Goal: Task Accomplishment & Management: Complete application form

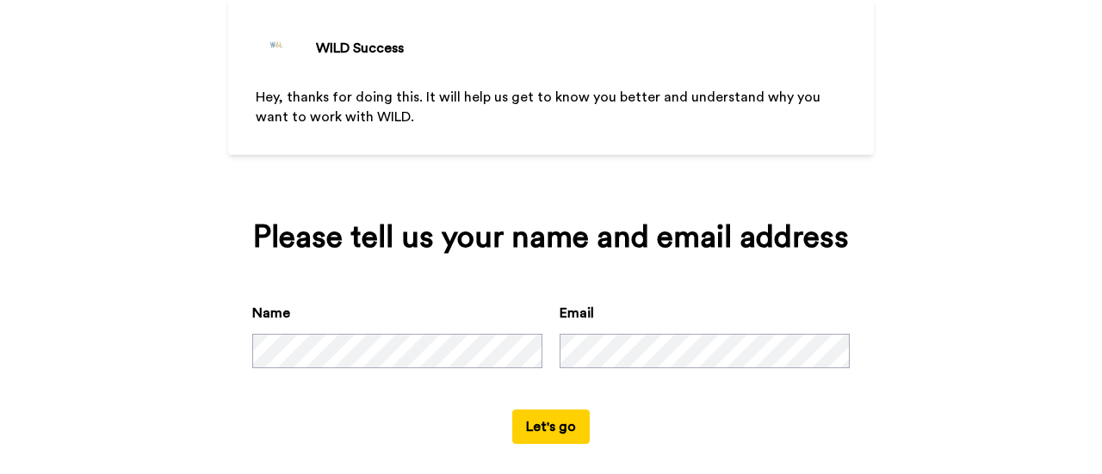
scroll to position [127, 0]
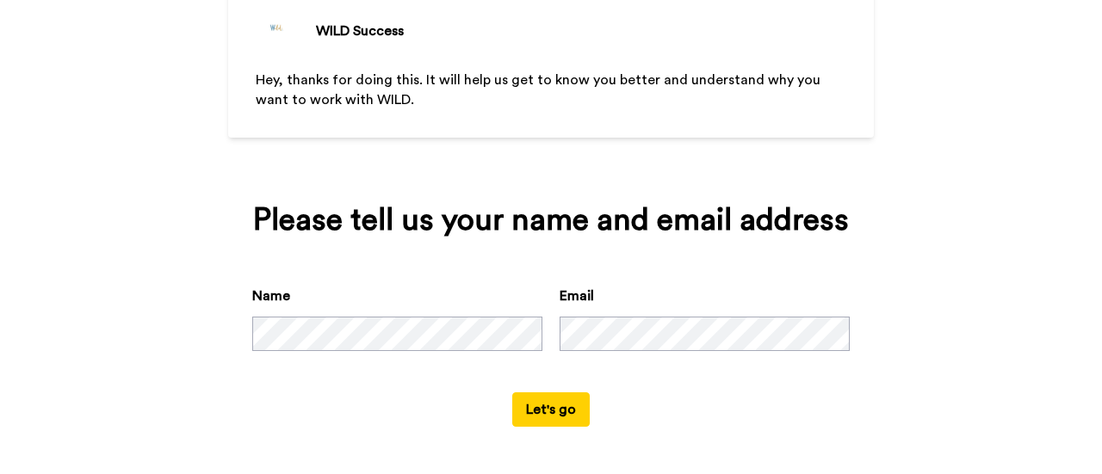
click at [553, 423] on button "Let's go" at bounding box center [550, 410] width 77 height 34
click at [532, 414] on button "Let's go" at bounding box center [550, 410] width 77 height 34
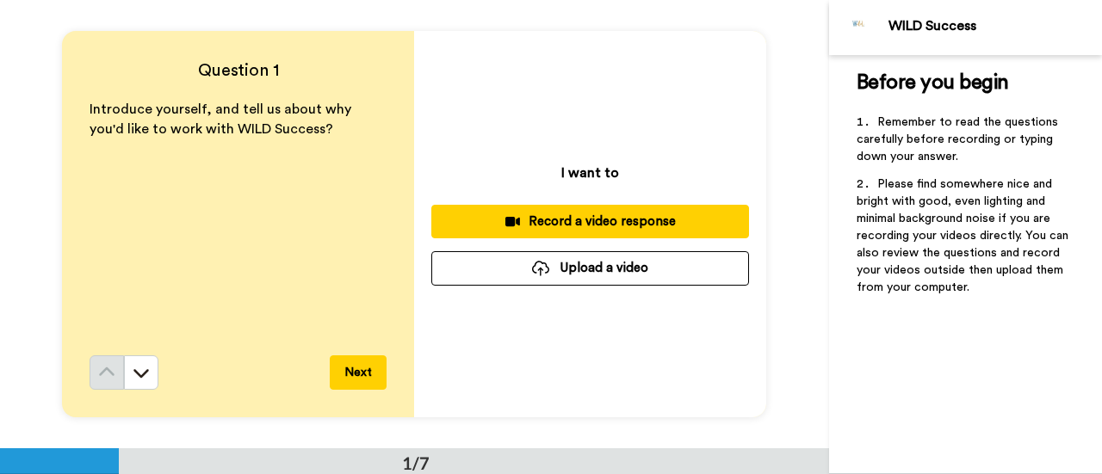
click at [785, 239] on div "Question 1 Introduce yourself, and tell us about why you'd like to work with WI…" at bounding box center [414, 224] width 829 height 449
click at [532, 223] on div "Record a video response" at bounding box center [590, 222] width 290 height 18
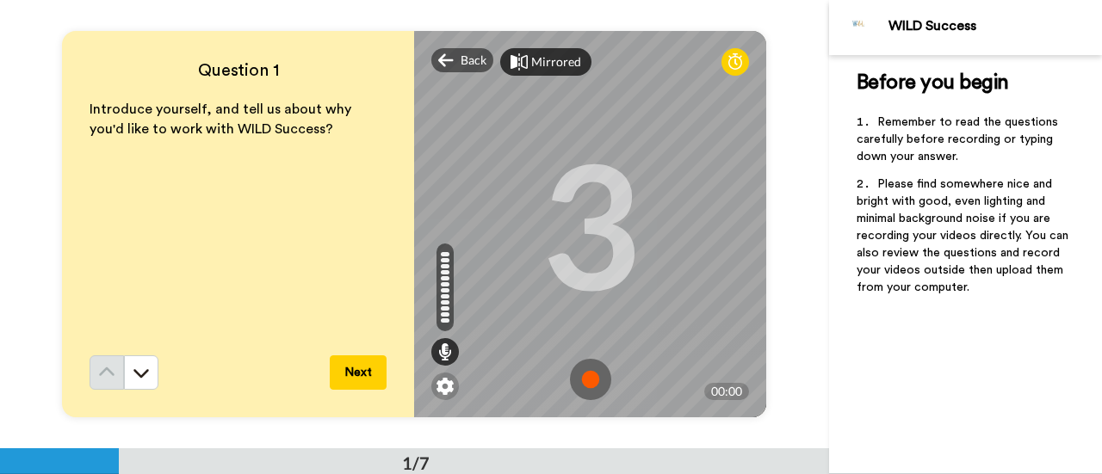
click at [539, 59] on div "Mirrored" at bounding box center [556, 61] width 50 height 17
click at [539, 59] on div "Mirror" at bounding box center [549, 61] width 37 height 17
click at [578, 381] on img at bounding box center [590, 379] width 41 height 41
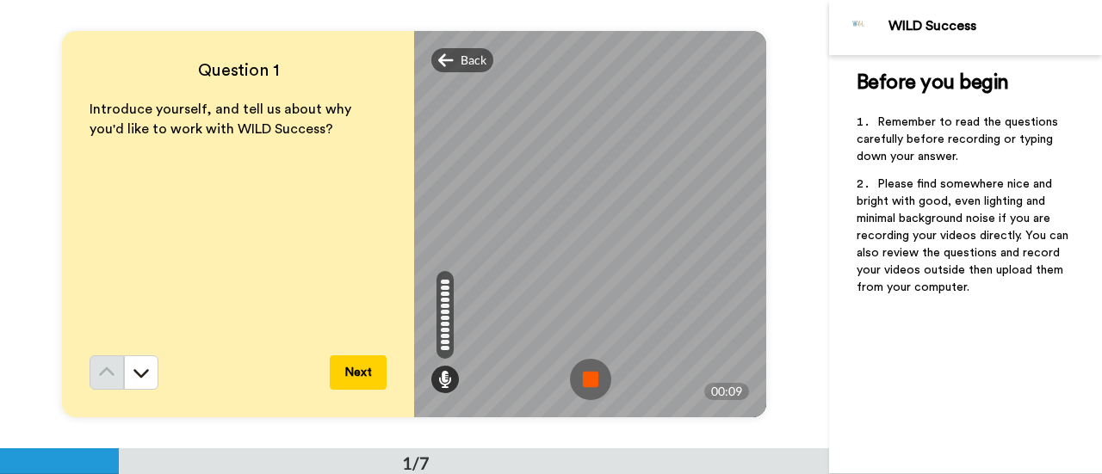
click at [578, 381] on img at bounding box center [590, 379] width 41 height 41
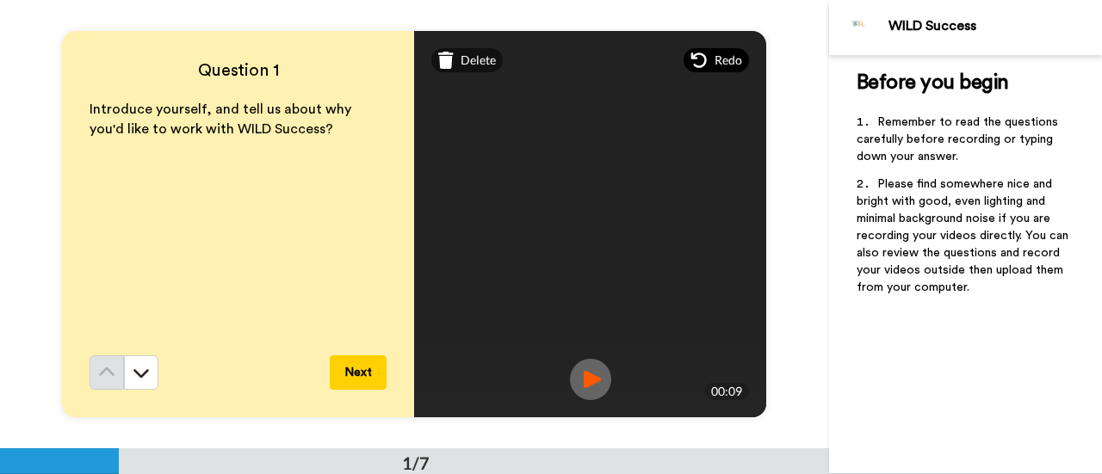
click at [715, 62] on span "Redo" at bounding box center [729, 60] width 28 height 17
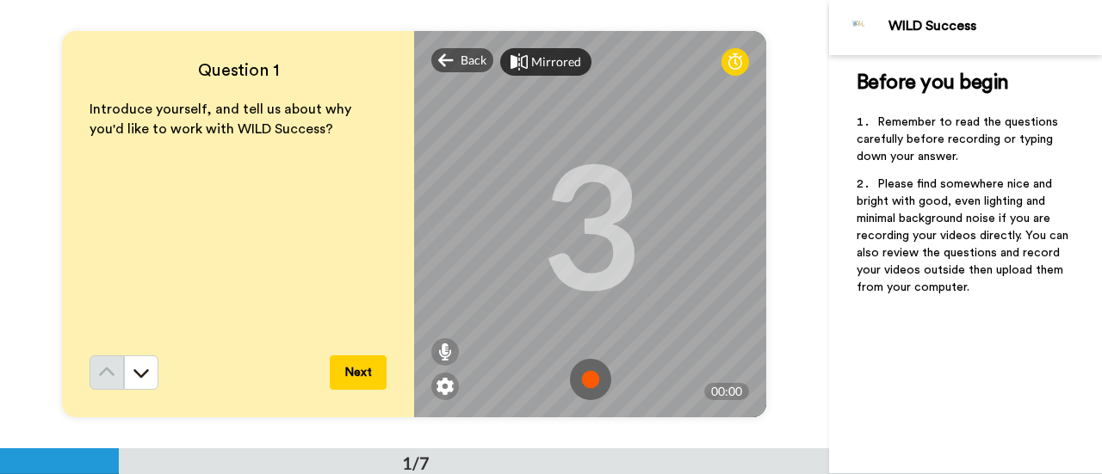
click at [523, 56] on icon at bounding box center [519, 61] width 17 height 17
click at [584, 375] on img at bounding box center [590, 379] width 41 height 41
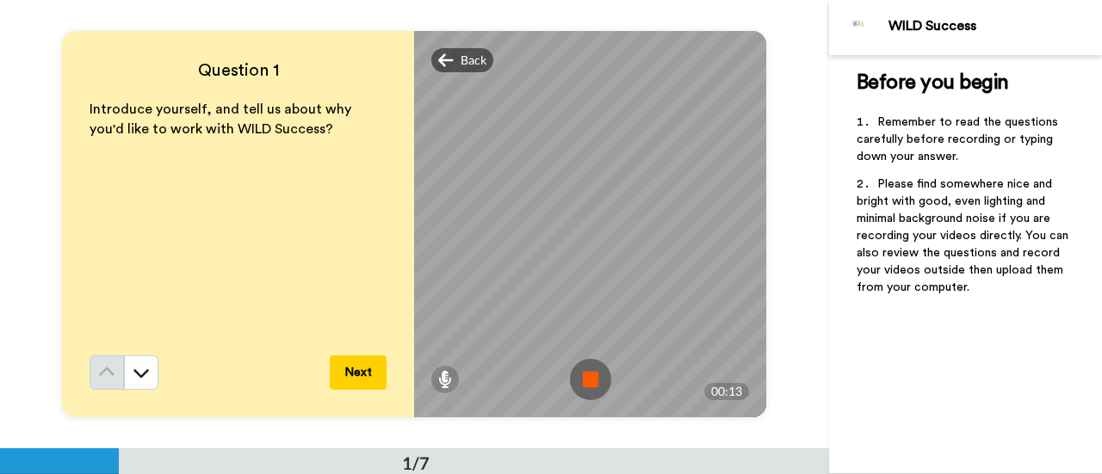
click at [584, 375] on img at bounding box center [590, 379] width 41 height 41
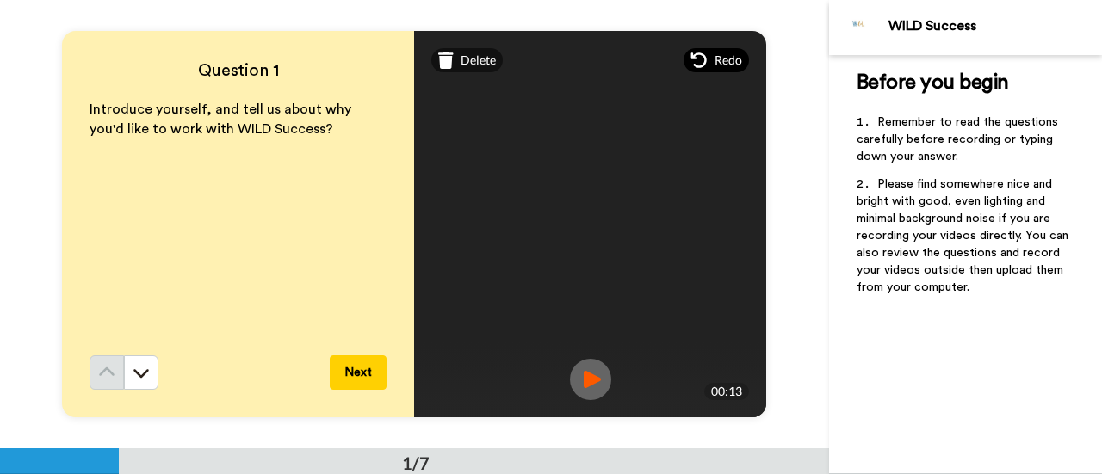
click at [700, 64] on icon at bounding box center [698, 60] width 15 height 15
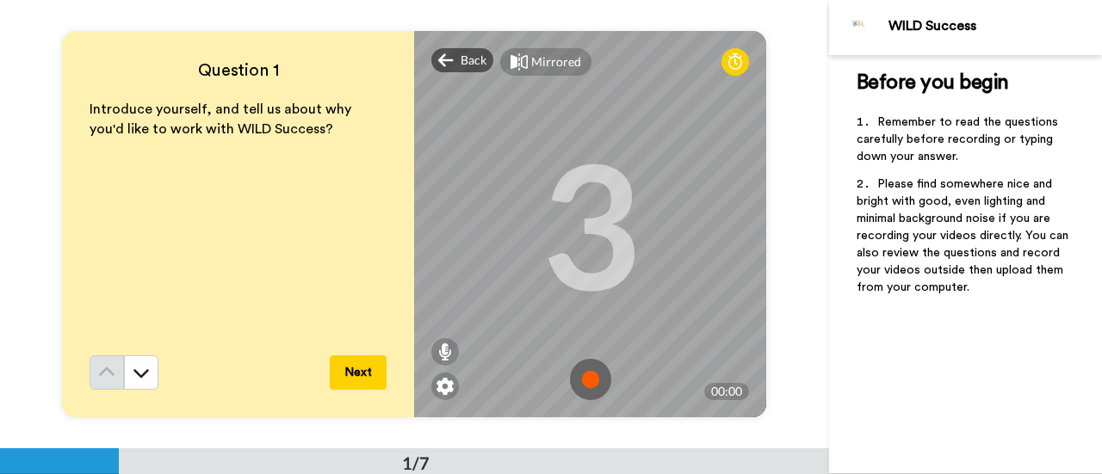
click at [584, 376] on img at bounding box center [590, 379] width 41 height 41
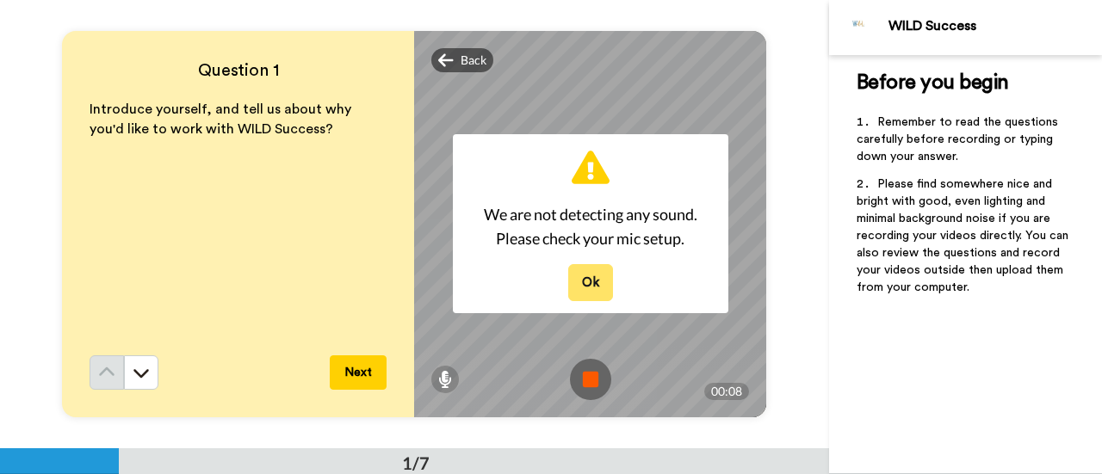
click at [586, 274] on button "Ok" at bounding box center [590, 282] width 45 height 37
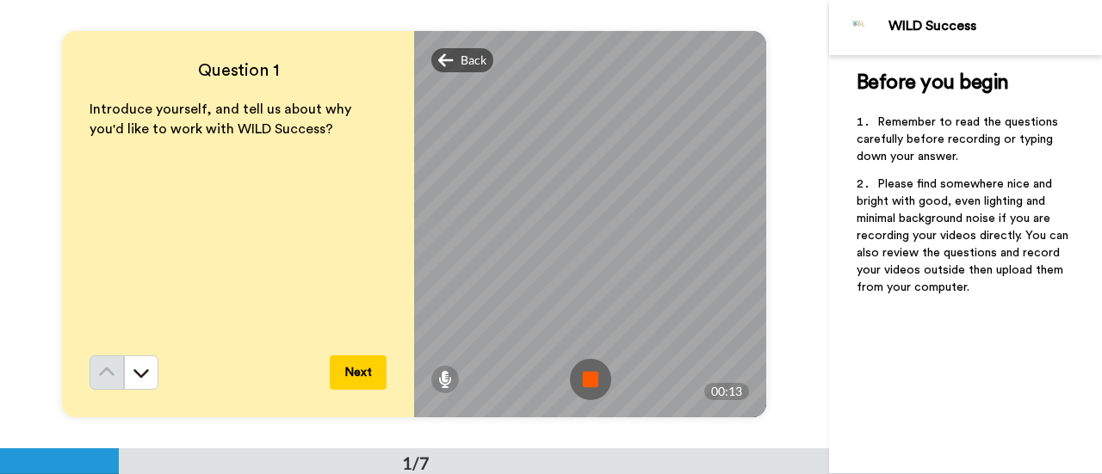
click at [580, 375] on img at bounding box center [590, 379] width 41 height 41
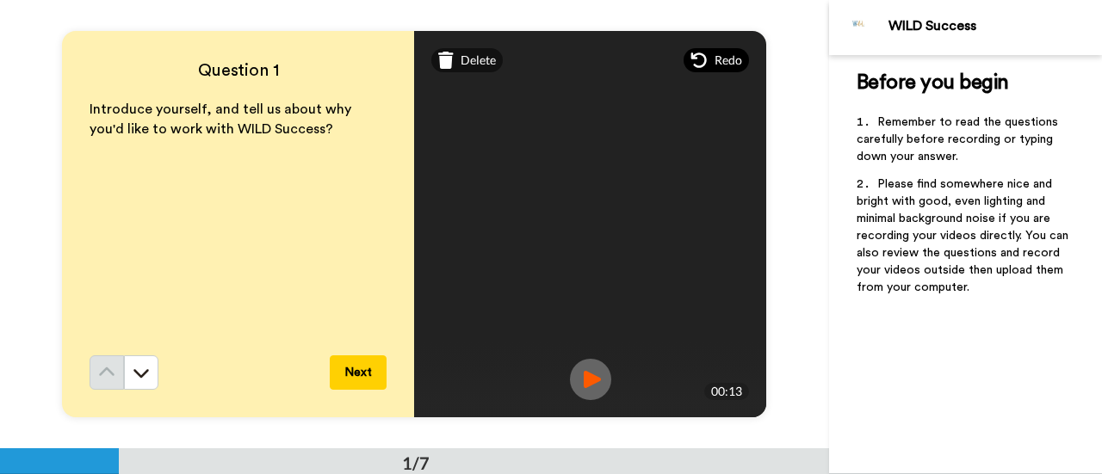
click at [703, 58] on icon at bounding box center [699, 60] width 17 height 17
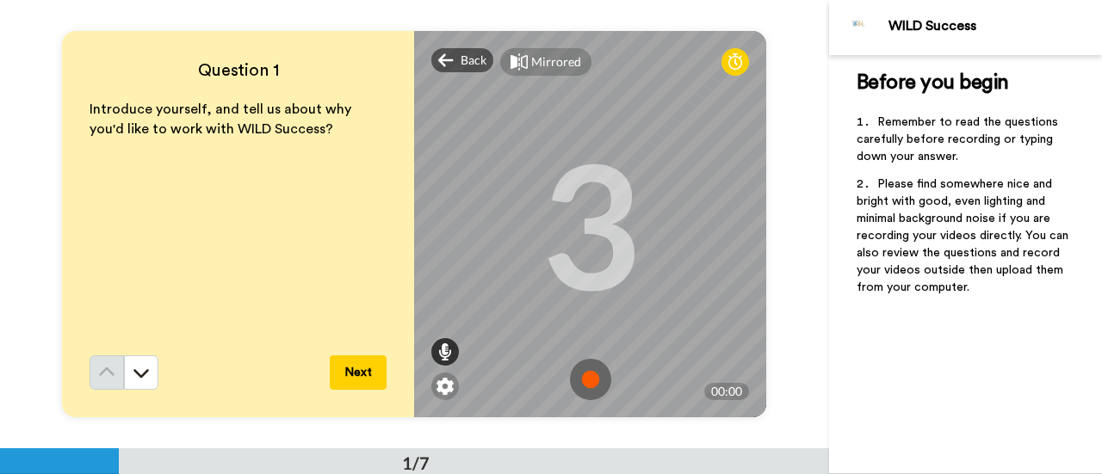
click at [441, 354] on icon at bounding box center [445, 352] width 14 height 17
click at [579, 380] on img at bounding box center [590, 379] width 41 height 41
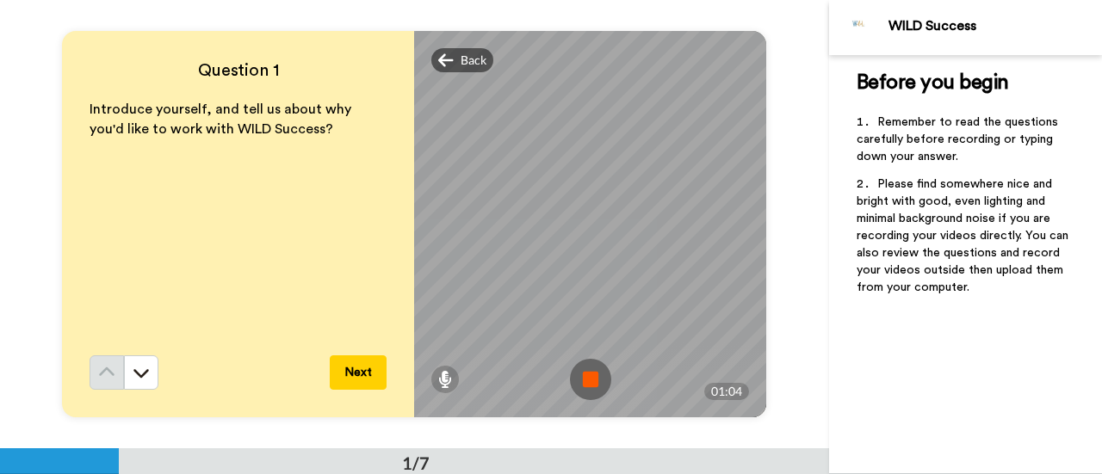
click at [579, 380] on img at bounding box center [590, 379] width 41 height 41
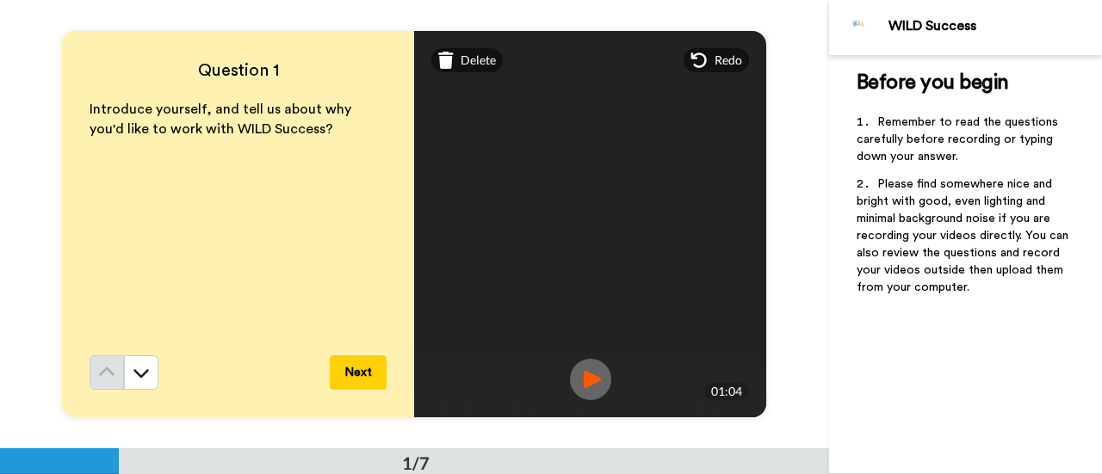
click at [592, 369] on img at bounding box center [590, 379] width 41 height 41
click at [356, 375] on button "Next" at bounding box center [358, 373] width 57 height 34
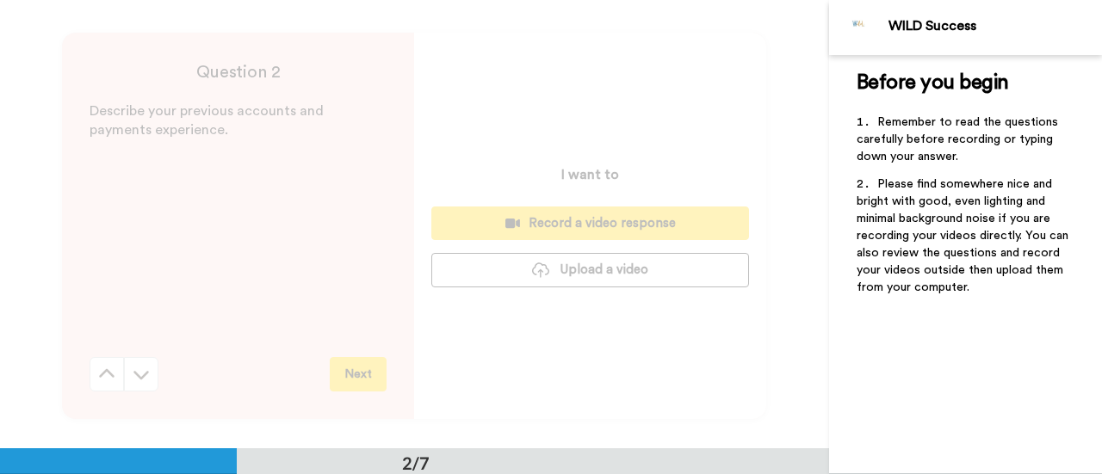
scroll to position [449, 0]
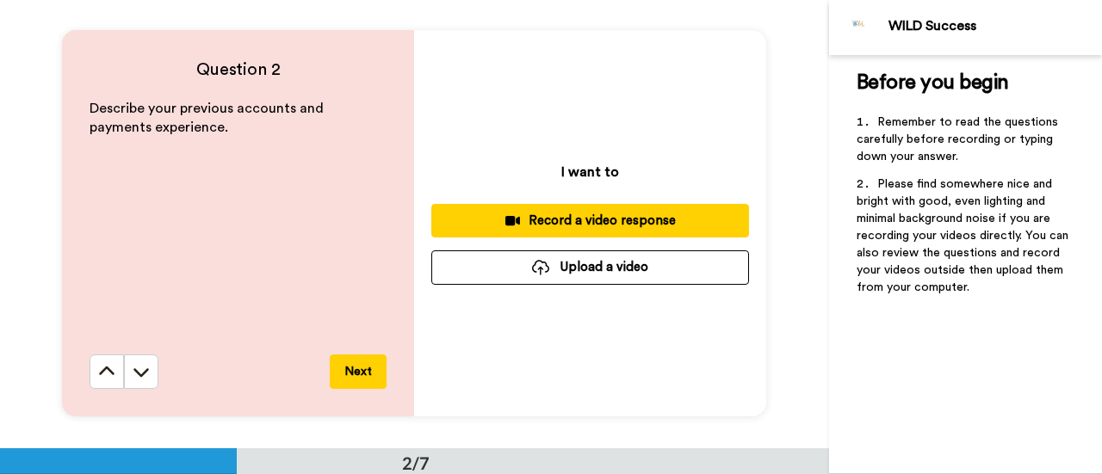
click at [751, 15] on div "Question 2 Describe your previous accounts and payments experience. Next I want…" at bounding box center [414, 223] width 829 height 449
click at [105, 368] on icon at bounding box center [106, 371] width 17 height 17
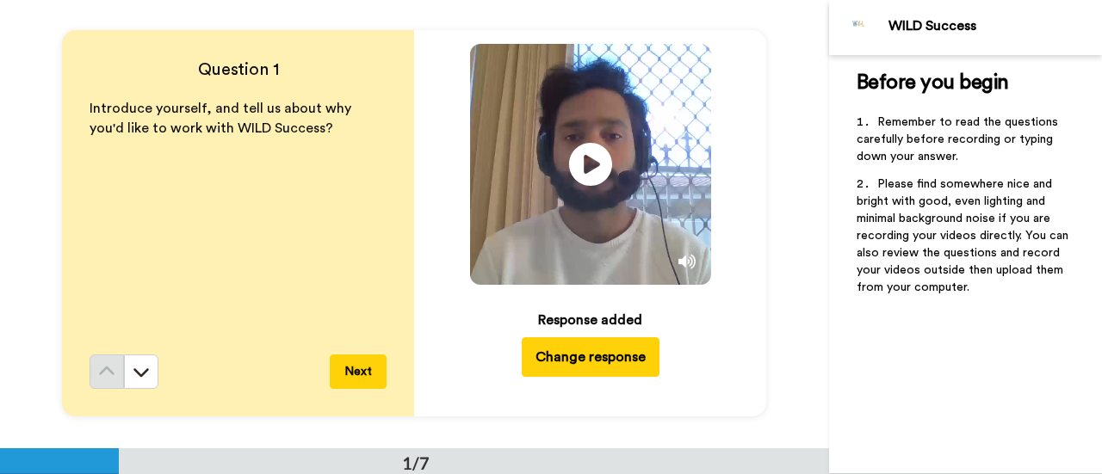
scroll to position [0, 0]
click at [598, 371] on button "Change response" at bounding box center [591, 358] width 138 height 40
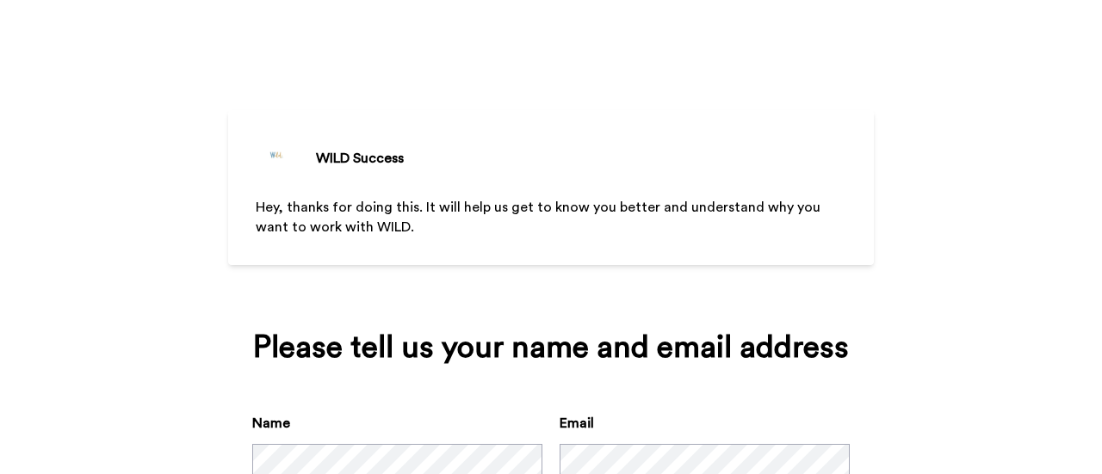
scroll to position [106, 0]
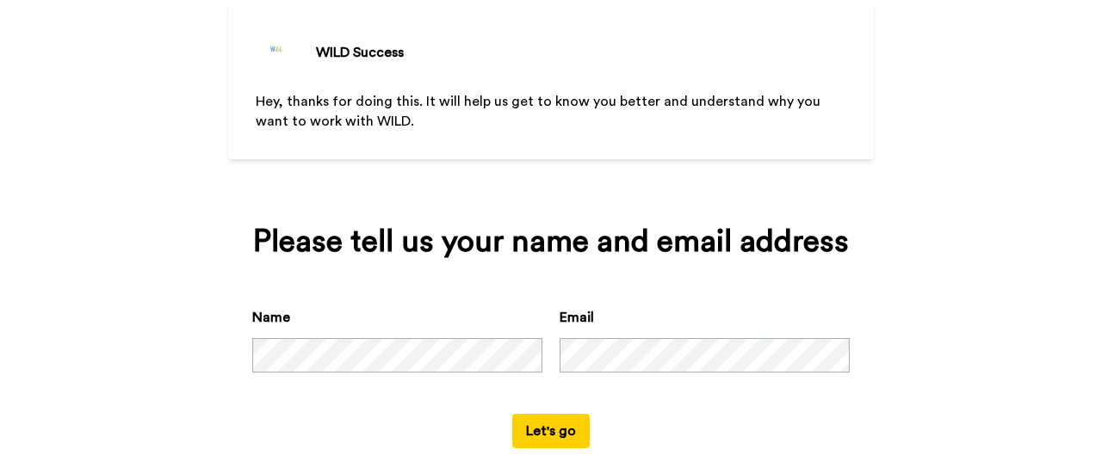
click at [524, 440] on button "Let's go" at bounding box center [550, 431] width 77 height 34
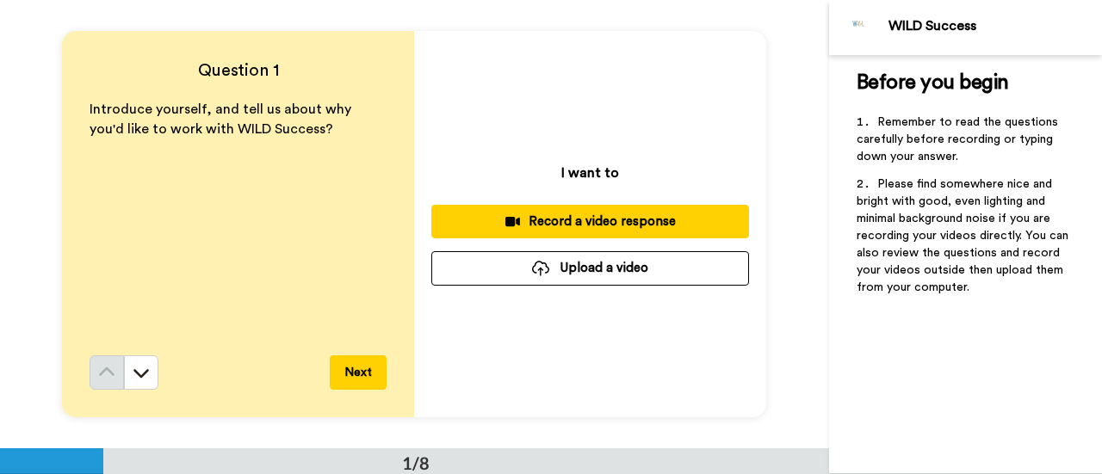
click at [577, 216] on div "Record a video response" at bounding box center [590, 222] width 290 height 18
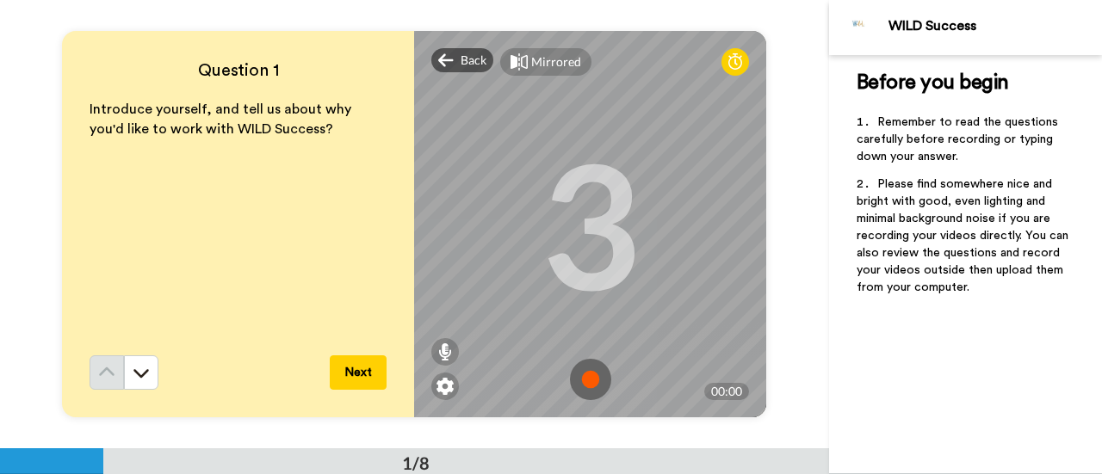
click at [580, 386] on img at bounding box center [590, 379] width 41 height 41
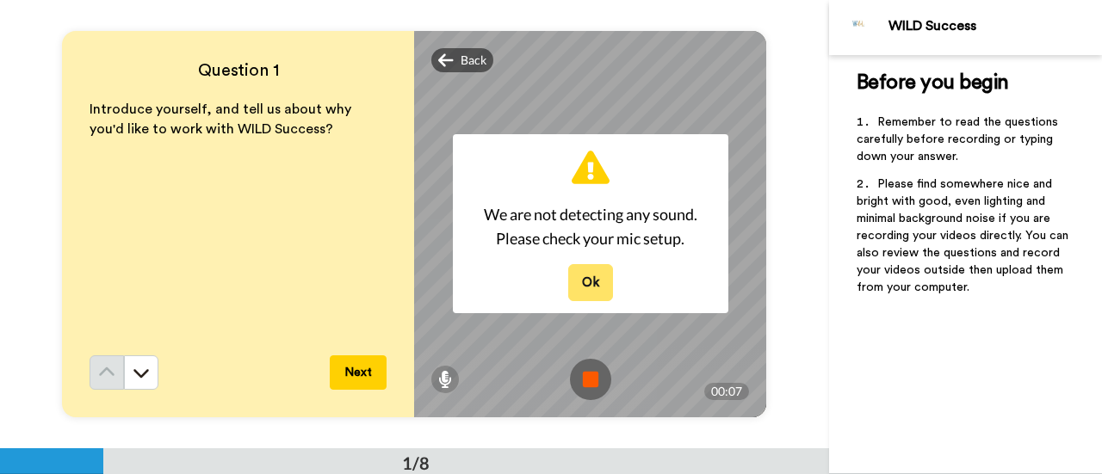
click at [592, 278] on button "Ok" at bounding box center [590, 282] width 45 height 37
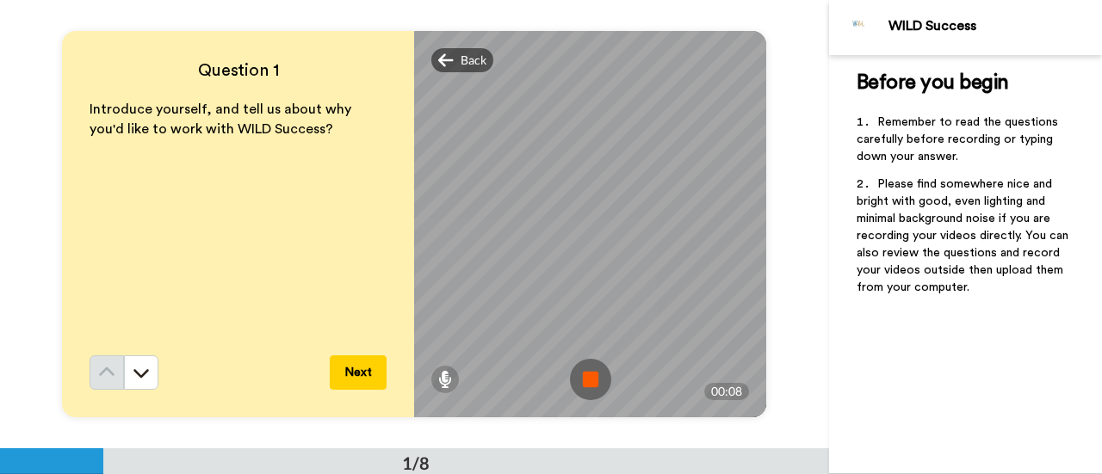
click at [592, 388] on img at bounding box center [590, 379] width 41 height 41
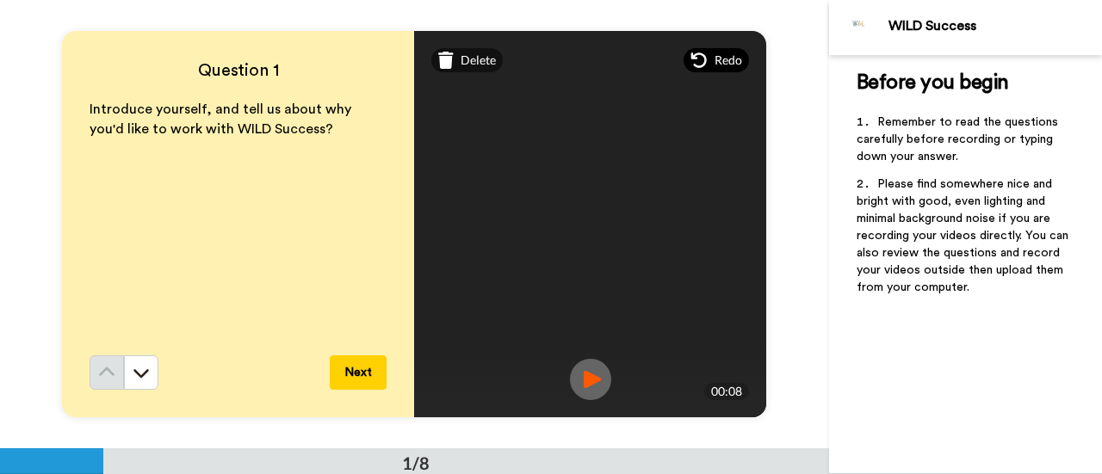
click at [704, 60] on div "Redo" at bounding box center [716, 60] width 65 height 24
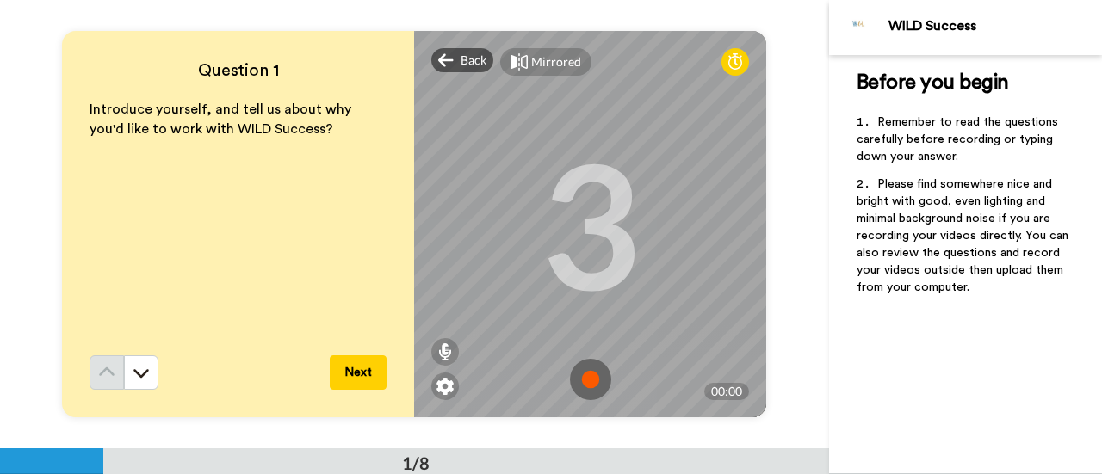
click at [582, 375] on img at bounding box center [590, 379] width 41 height 41
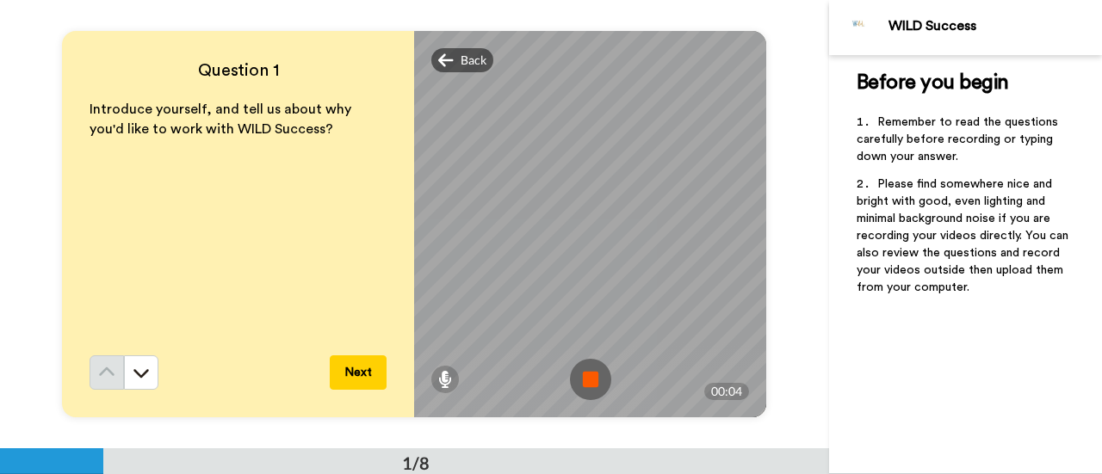
click at [582, 375] on img at bounding box center [590, 379] width 41 height 41
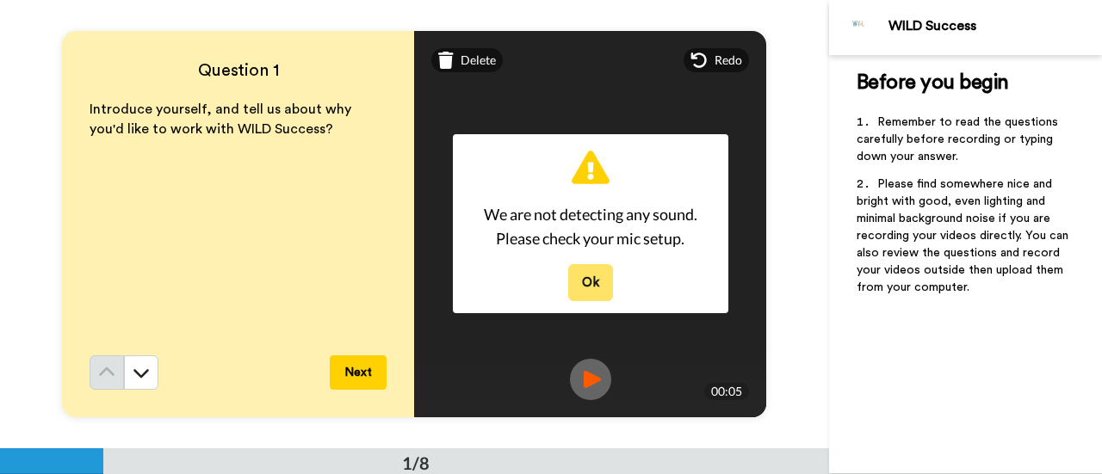
click at [583, 276] on button "Ok" at bounding box center [590, 282] width 45 height 37
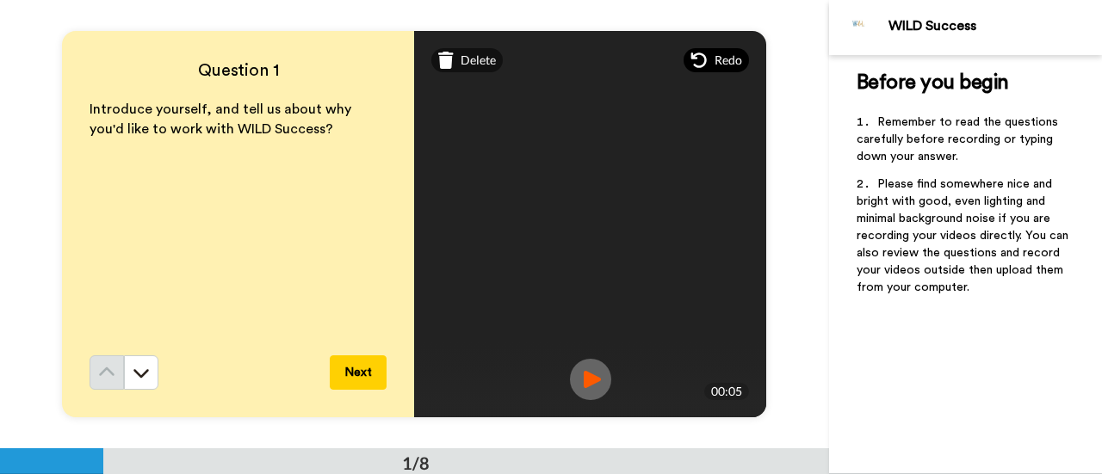
drag, startPoint x: 704, startPoint y: 42, endPoint x: 703, endPoint y: 58, distance: 15.5
click at [703, 58] on div "Mirrored Redo" at bounding box center [590, 60] width 352 height 59
click at [703, 58] on icon at bounding box center [699, 60] width 17 height 17
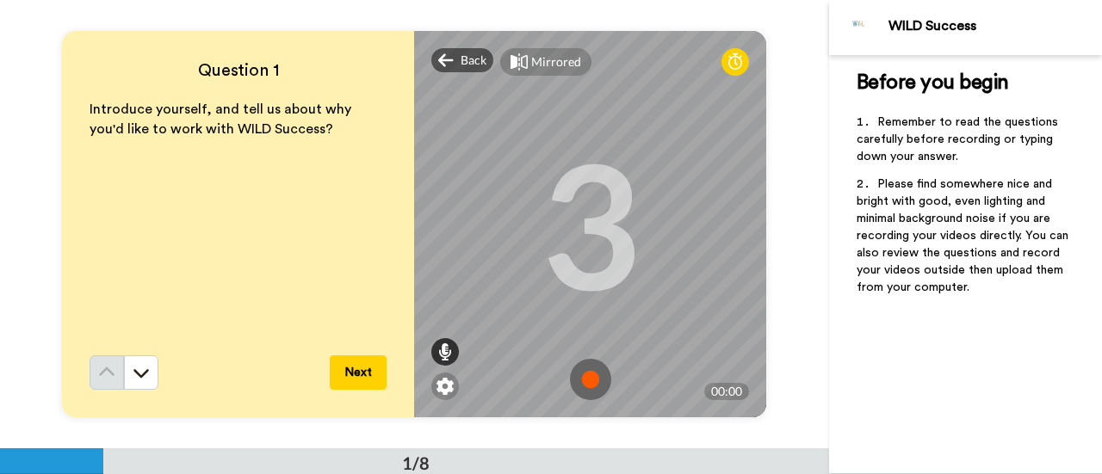
click at [444, 354] on icon at bounding box center [445, 352] width 14 height 17
click at [586, 380] on img at bounding box center [590, 379] width 41 height 41
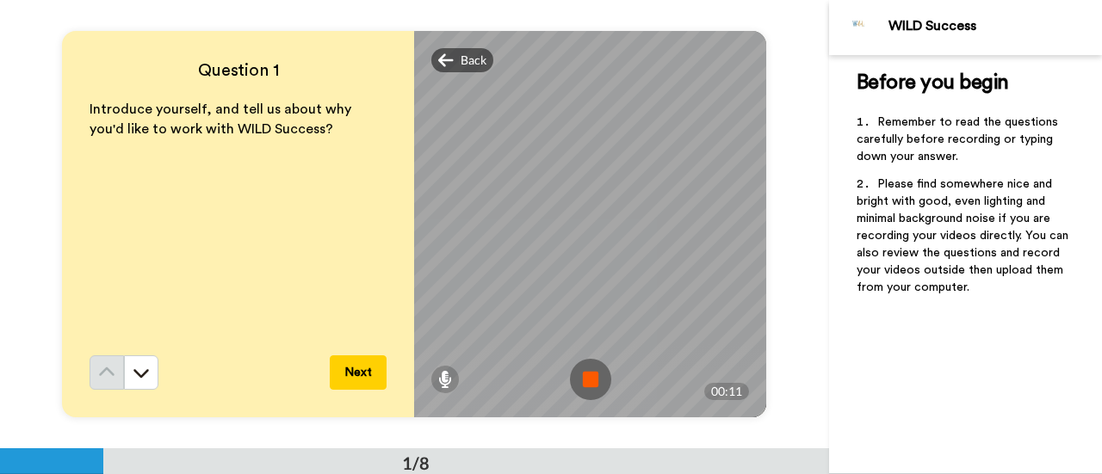
click at [586, 380] on img at bounding box center [590, 379] width 41 height 41
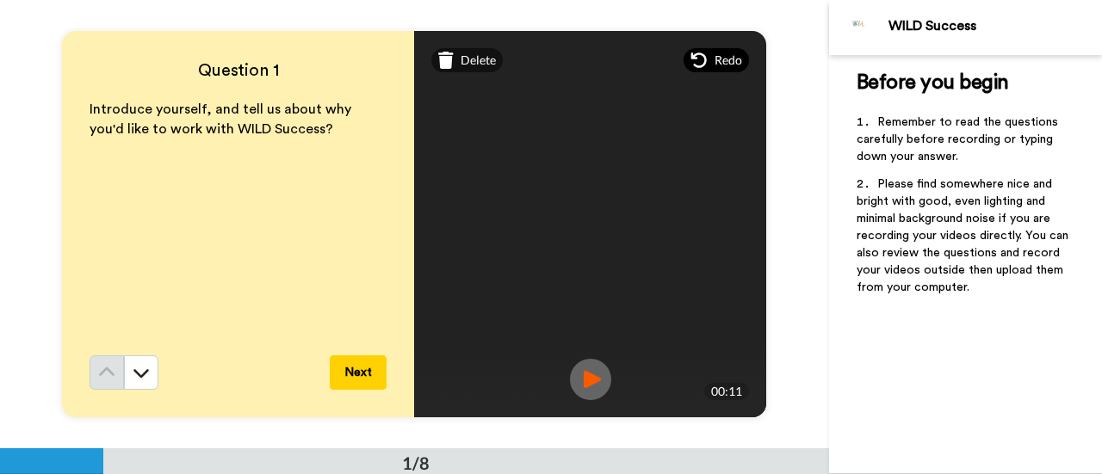
click at [715, 59] on span "Redo" at bounding box center [729, 60] width 28 height 17
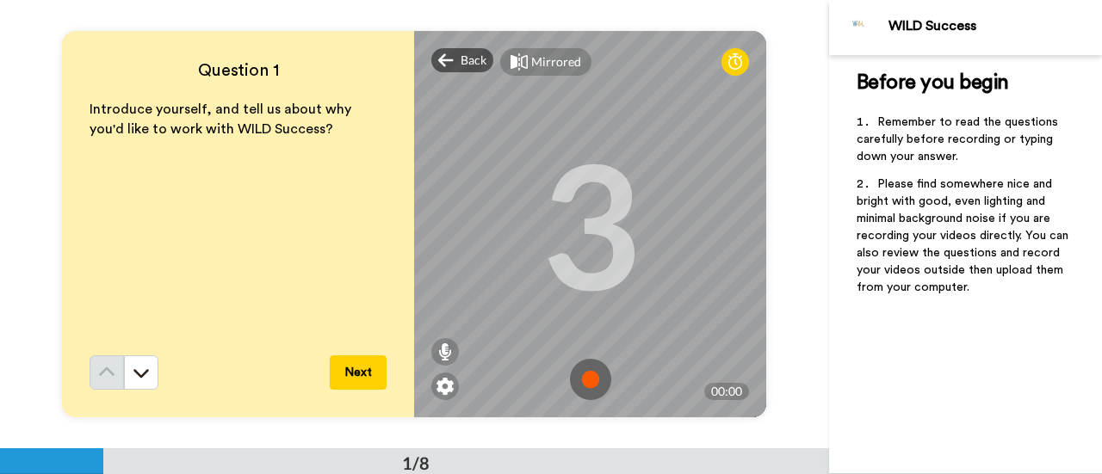
click at [585, 372] on img at bounding box center [590, 379] width 41 height 41
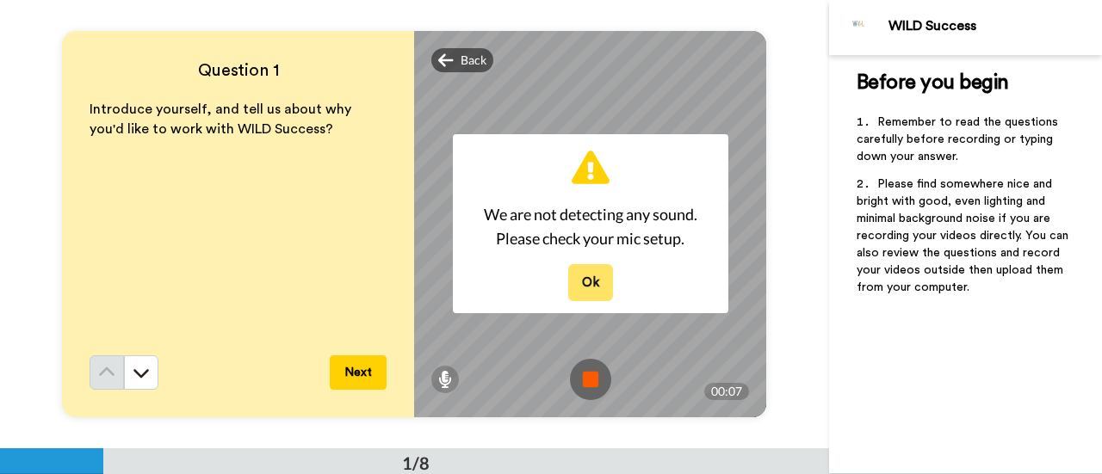
click at [577, 278] on button "Ok" at bounding box center [590, 282] width 45 height 37
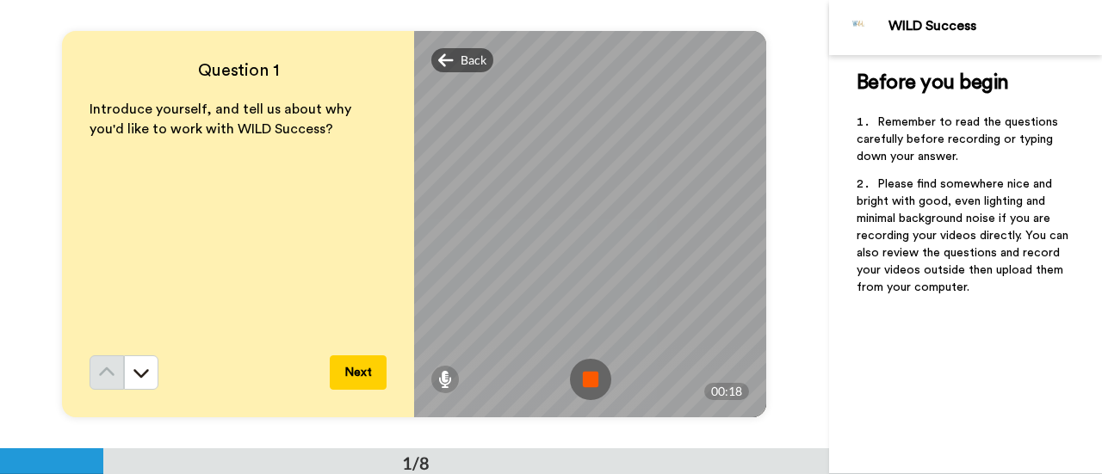
click at [585, 377] on img at bounding box center [590, 379] width 41 height 41
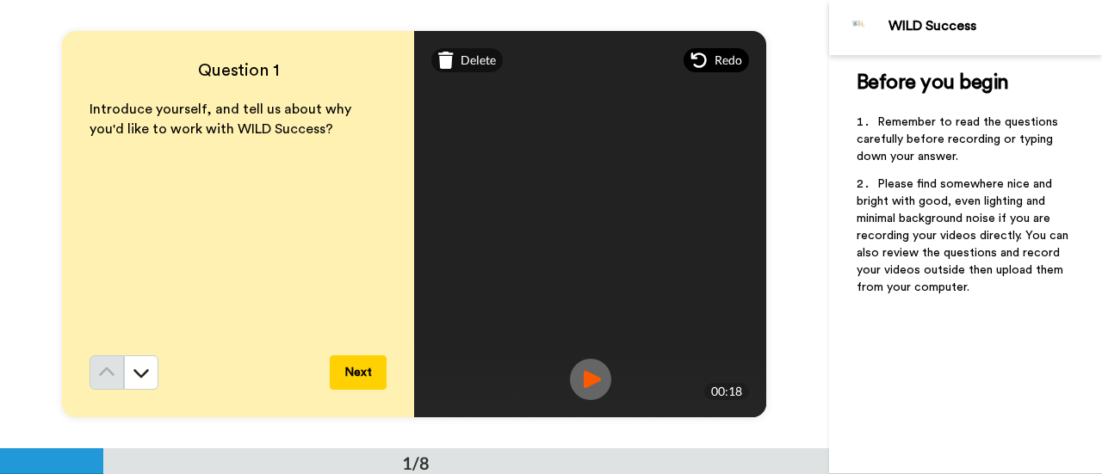
click at [694, 55] on icon at bounding box center [699, 60] width 17 height 17
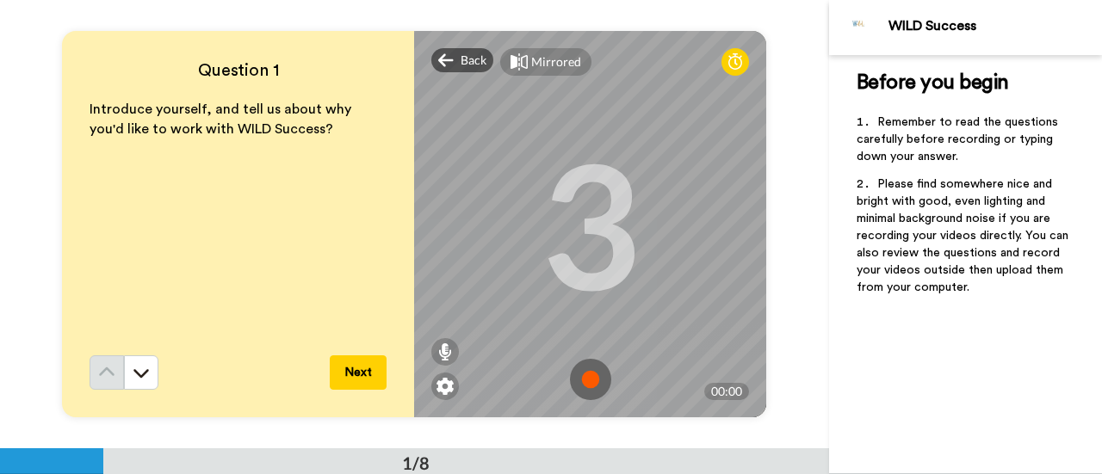
click at [591, 378] on img at bounding box center [590, 379] width 41 height 41
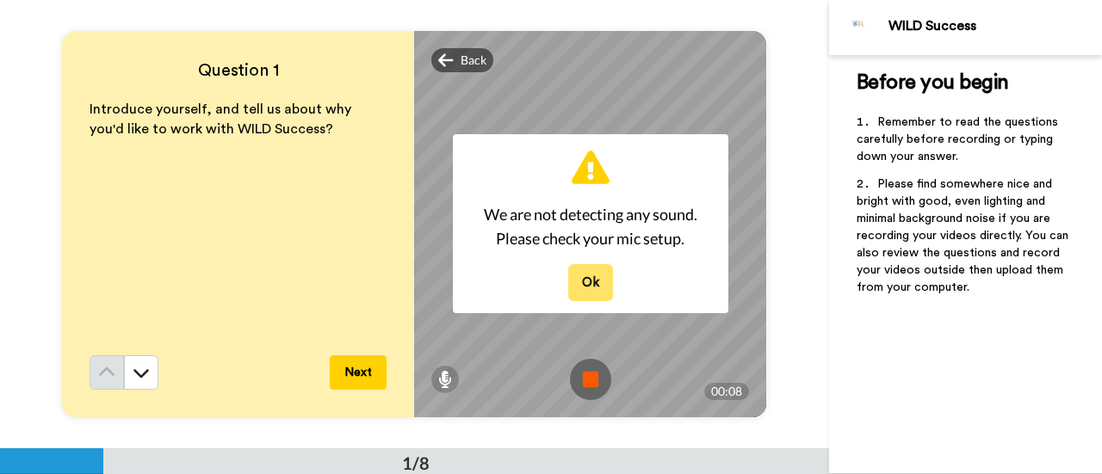
click at [584, 280] on button "Ok" at bounding box center [590, 282] width 45 height 37
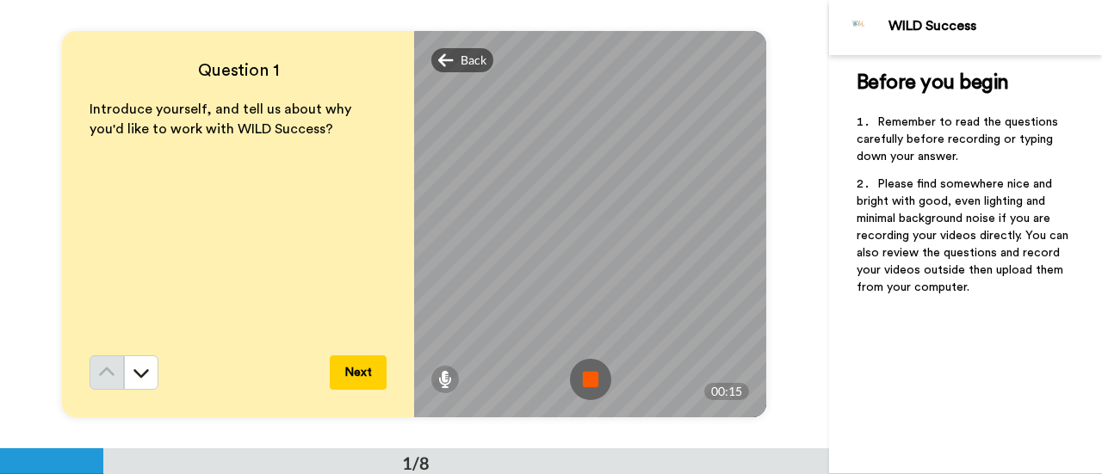
click at [583, 390] on img at bounding box center [590, 379] width 41 height 41
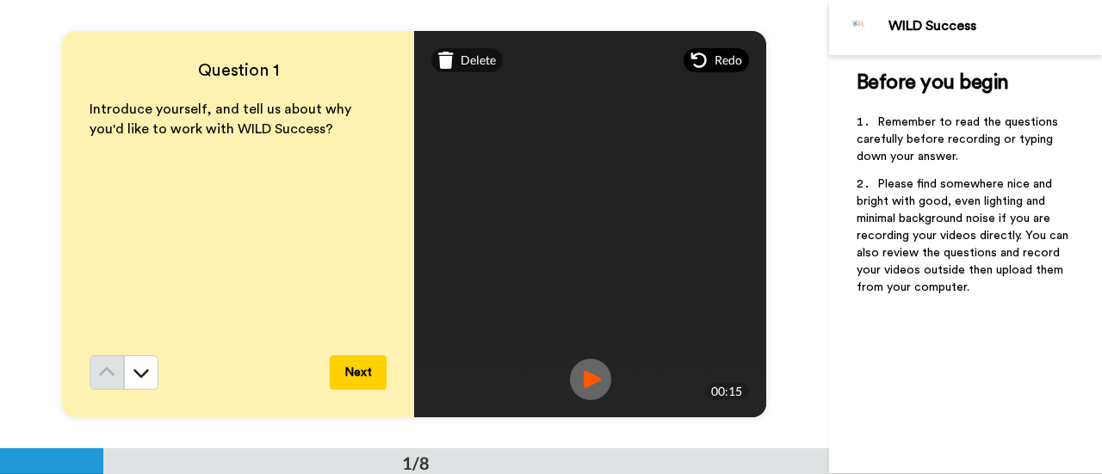
click at [715, 53] on span "Redo" at bounding box center [729, 60] width 28 height 17
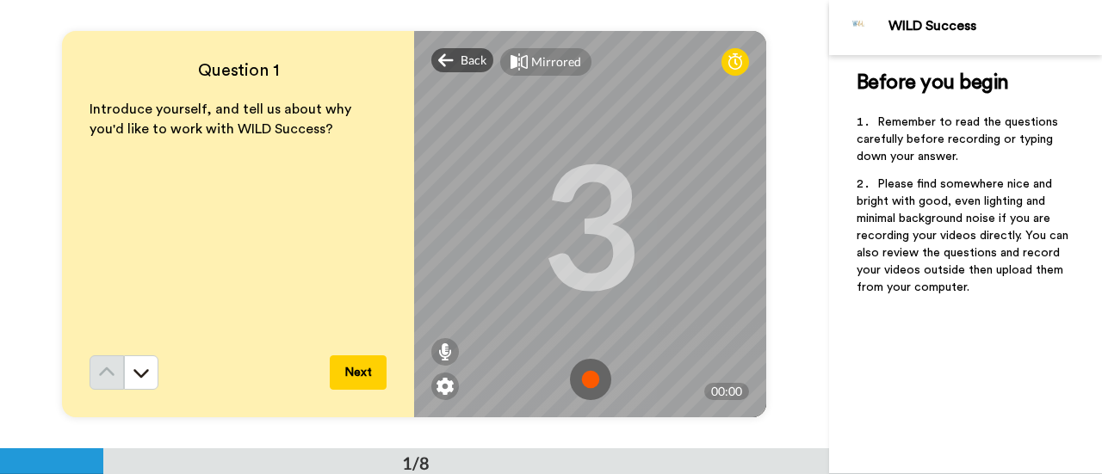
click at [588, 376] on img at bounding box center [590, 379] width 41 height 41
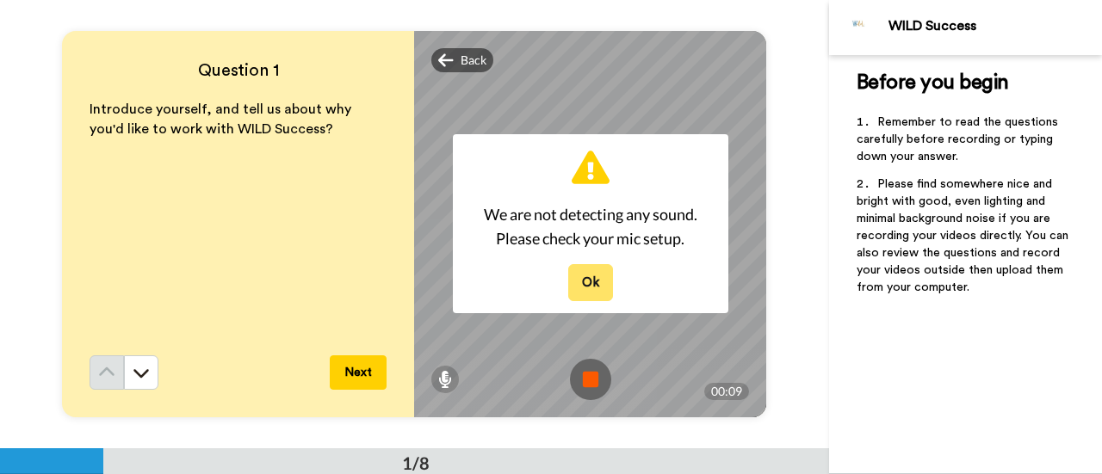
click at [585, 289] on button "Ok" at bounding box center [590, 282] width 45 height 37
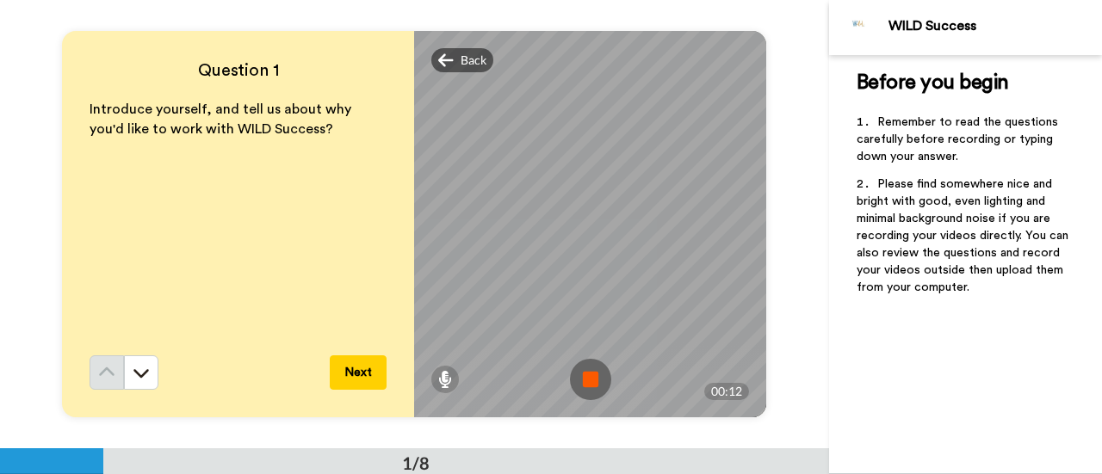
click at [594, 375] on img at bounding box center [590, 379] width 41 height 41
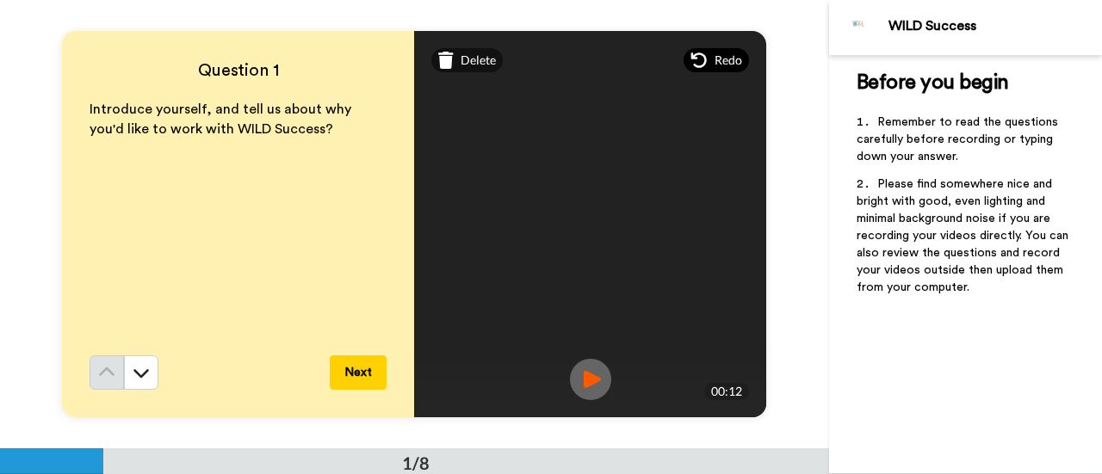
click at [715, 59] on span "Redo" at bounding box center [729, 60] width 28 height 17
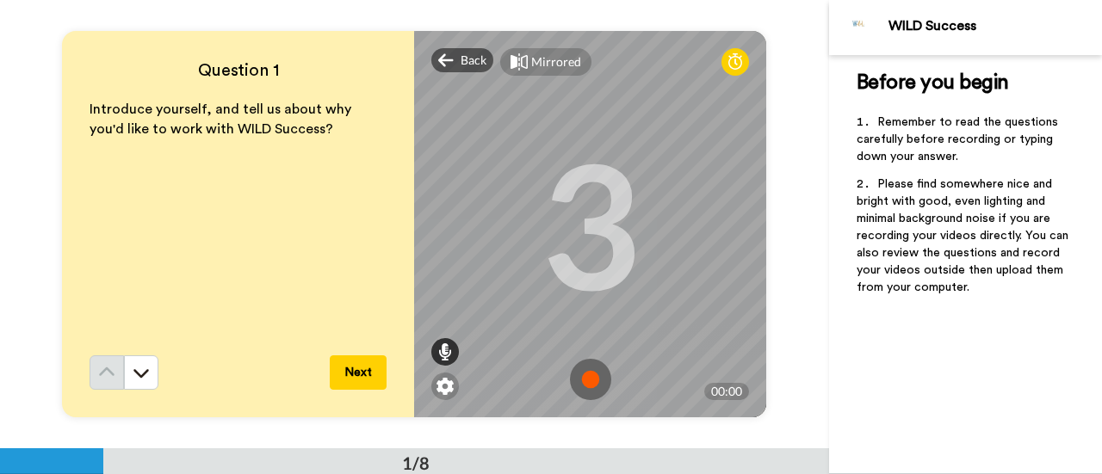
click at [434, 341] on div at bounding box center [445, 352] width 28 height 28
click at [441, 303] on div at bounding box center [445, 303] width 9 height 4
click at [439, 339] on div at bounding box center [445, 352] width 28 height 28
click at [441, 356] on icon at bounding box center [445, 352] width 14 height 17
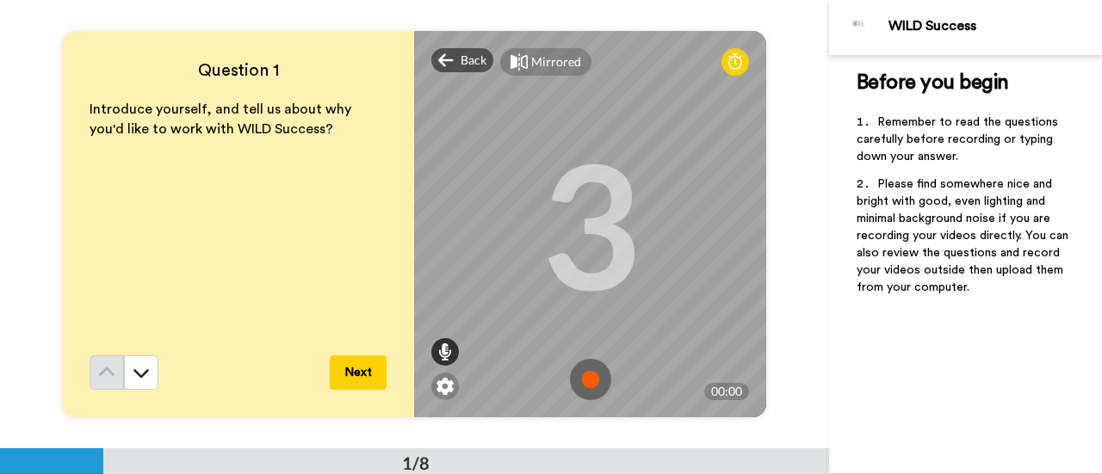
click at [441, 356] on icon at bounding box center [445, 352] width 14 height 17
click at [582, 380] on img at bounding box center [590, 379] width 41 height 41
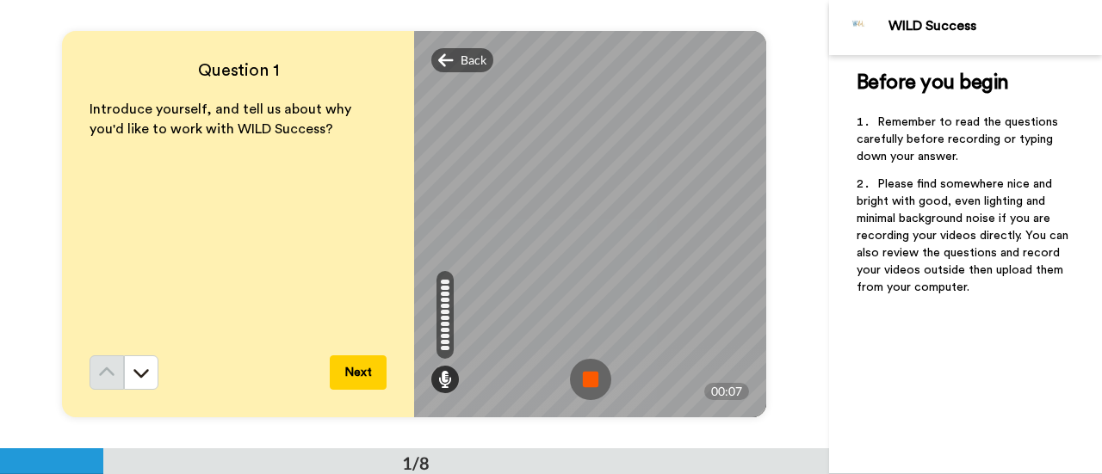
click at [582, 380] on img at bounding box center [590, 379] width 41 height 41
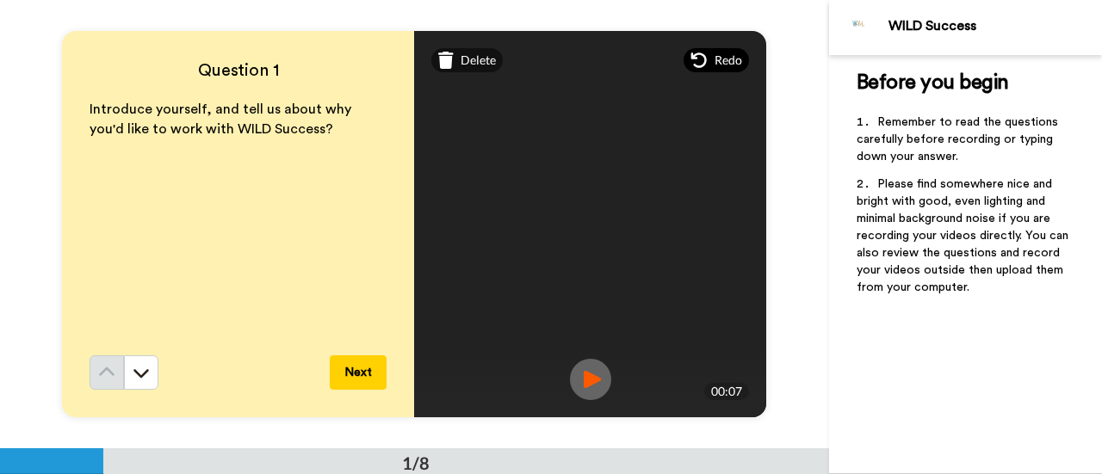
click at [704, 61] on div "Redo" at bounding box center [716, 60] width 65 height 24
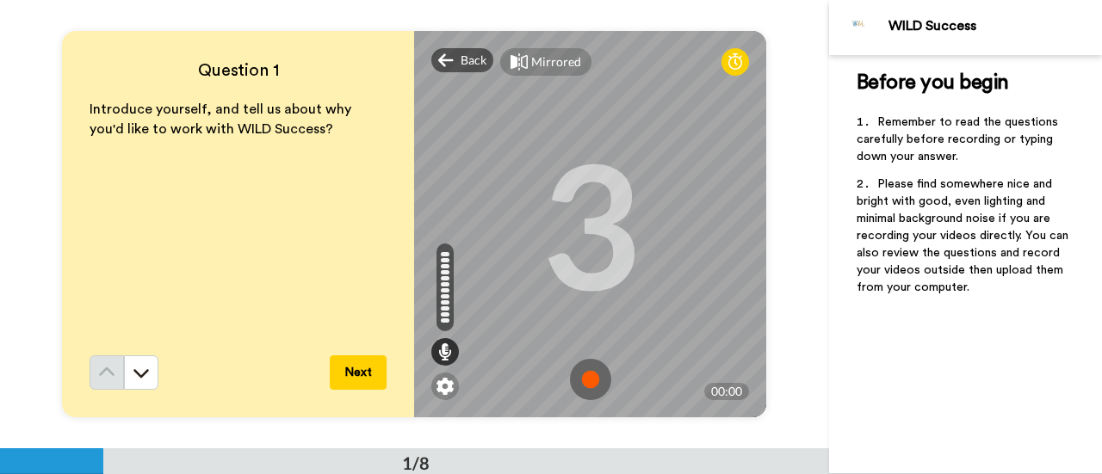
click at [584, 376] on img at bounding box center [590, 379] width 41 height 41
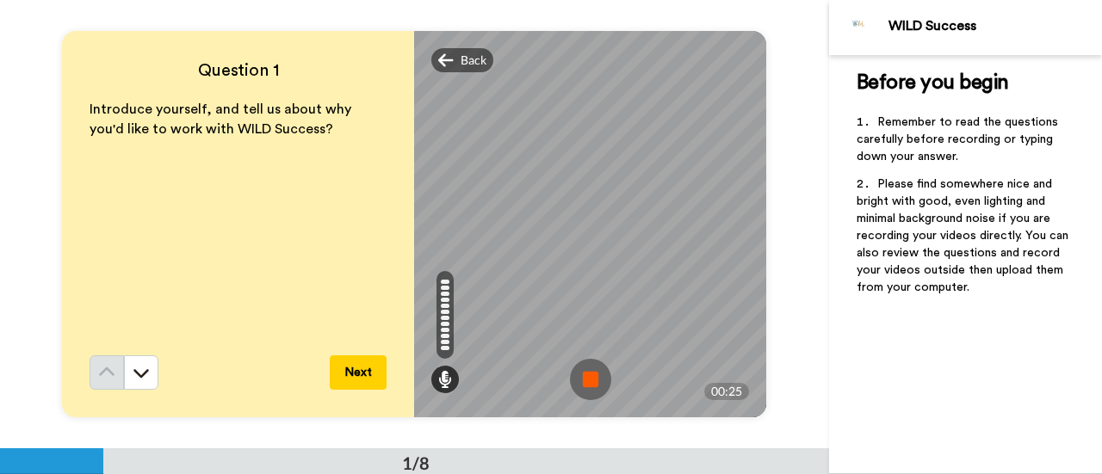
click at [584, 376] on img at bounding box center [590, 379] width 41 height 41
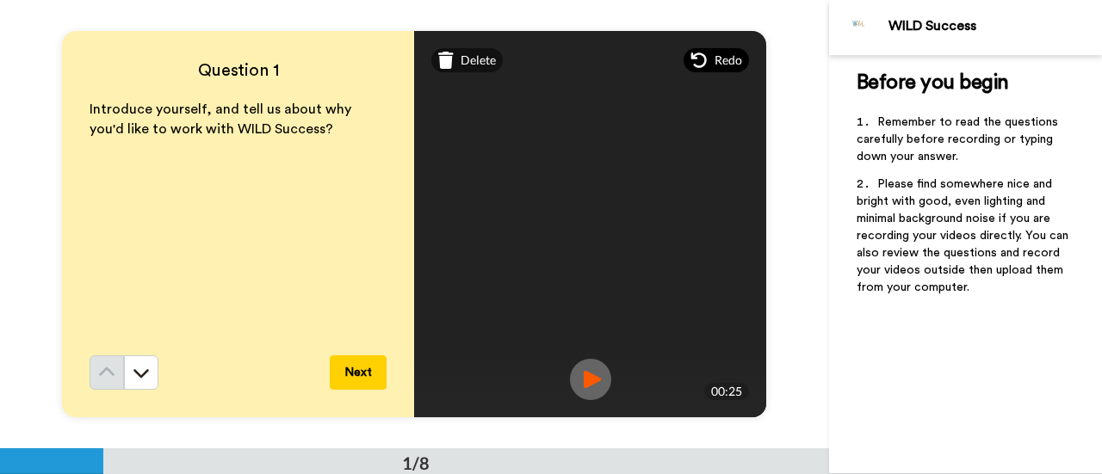
click at [715, 64] on span "Redo" at bounding box center [729, 60] width 28 height 17
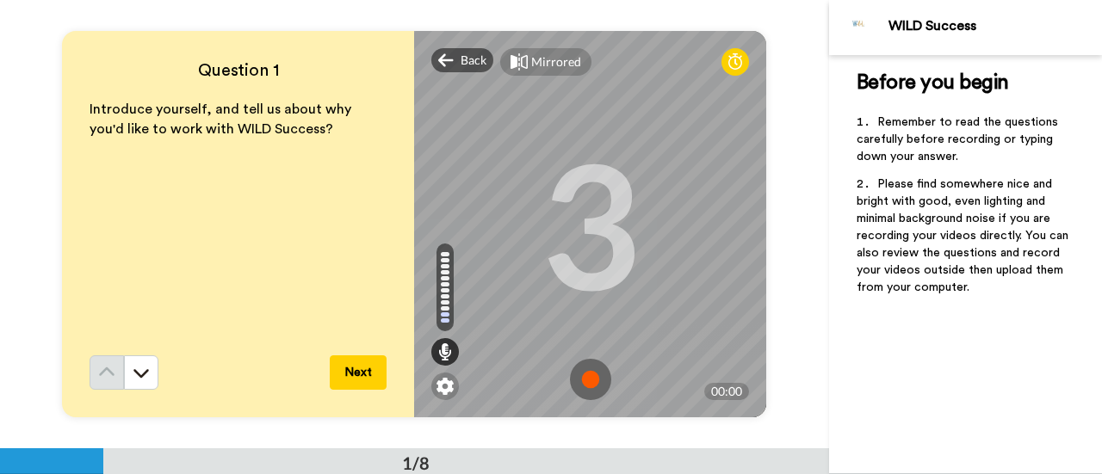
click at [580, 379] on img at bounding box center [590, 379] width 41 height 41
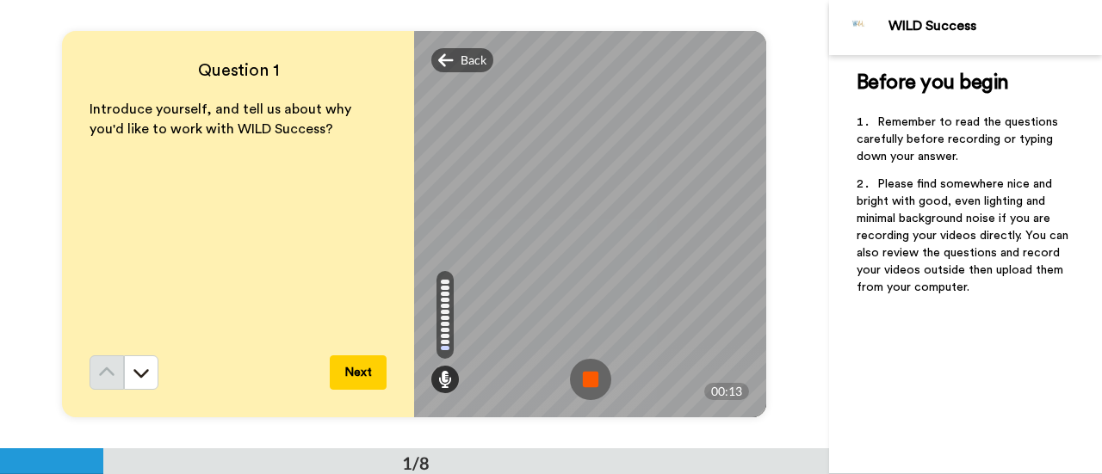
click at [580, 379] on img at bounding box center [590, 379] width 41 height 41
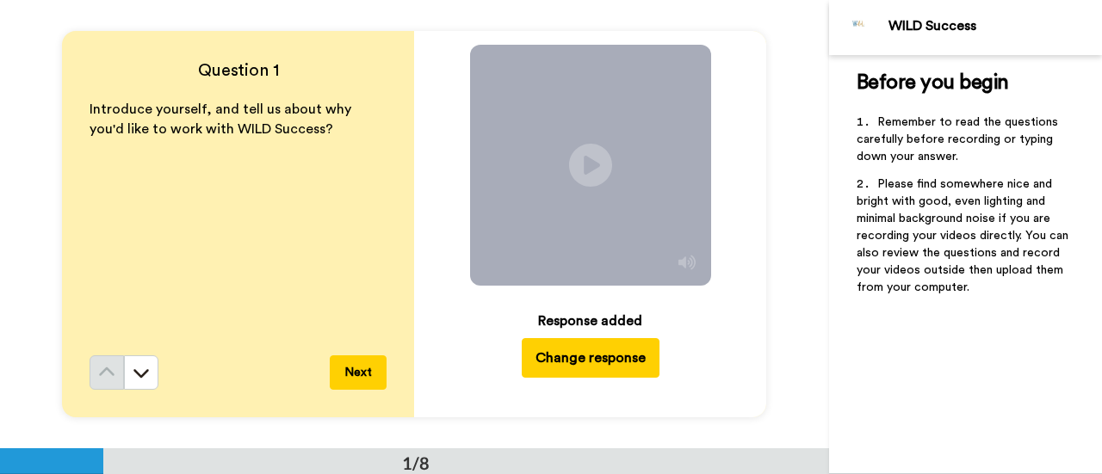
click at [562, 370] on button "Change response" at bounding box center [591, 358] width 138 height 40
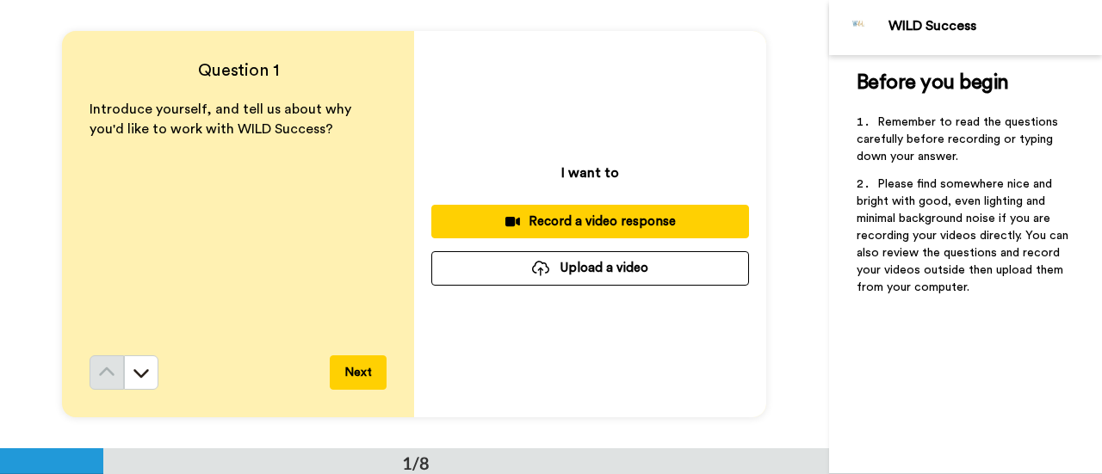
click at [574, 228] on div "Record a video response" at bounding box center [590, 222] width 290 height 18
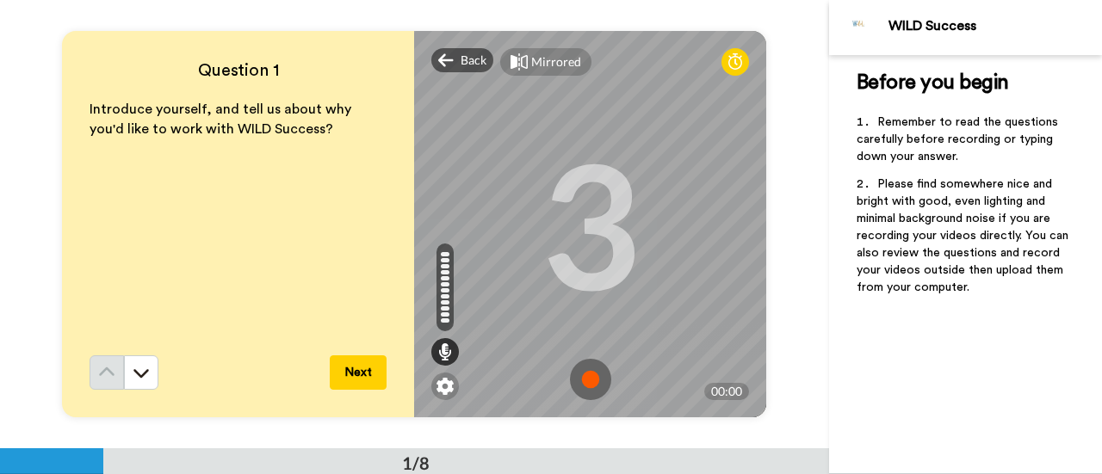
click at [574, 228] on div "3" at bounding box center [591, 223] width 100 height 129
click at [588, 376] on img at bounding box center [590, 379] width 41 height 41
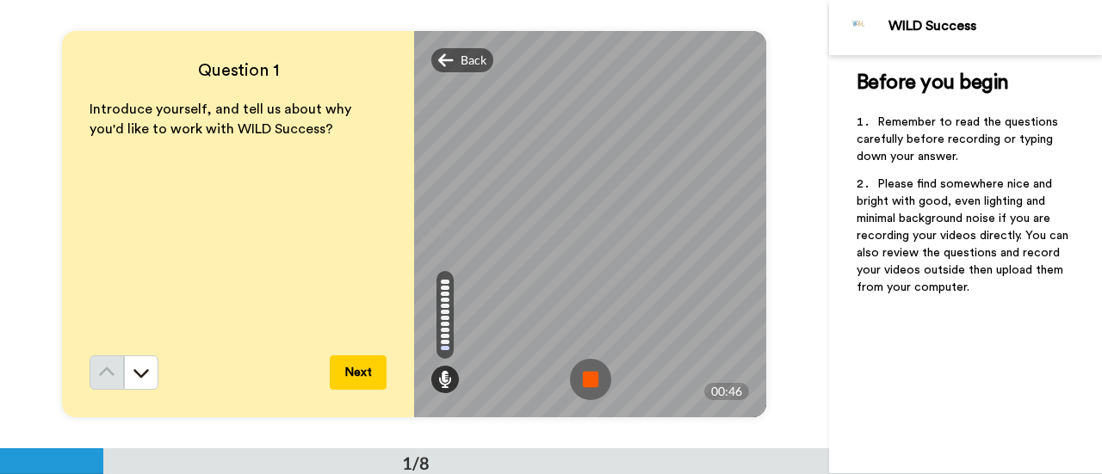
click at [583, 375] on img at bounding box center [590, 379] width 41 height 41
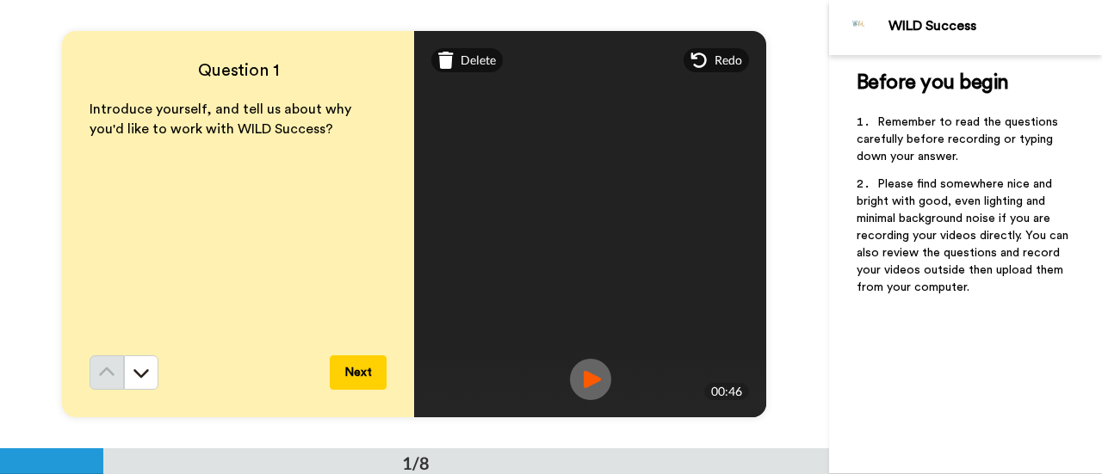
click at [590, 373] on img at bounding box center [590, 379] width 41 height 41
click at [351, 380] on button "Next" at bounding box center [358, 373] width 57 height 34
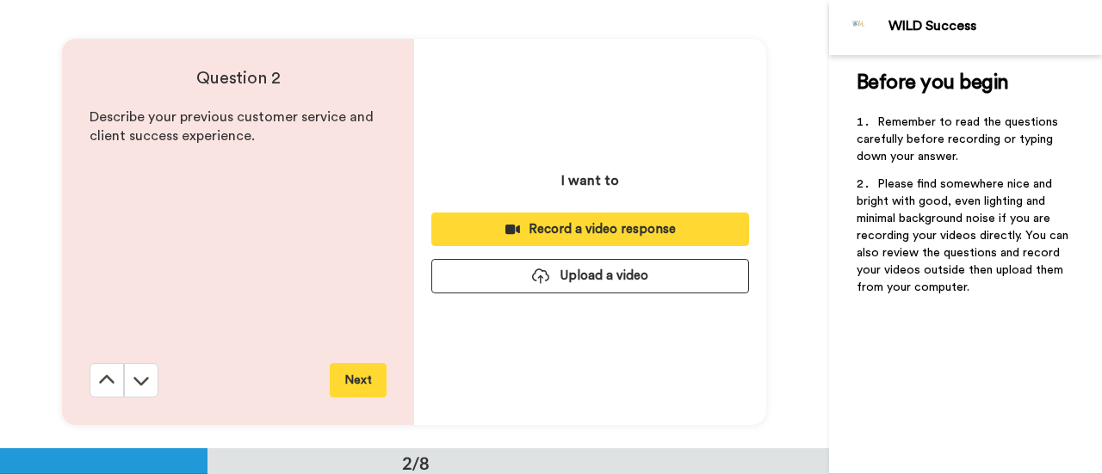
scroll to position [449, 0]
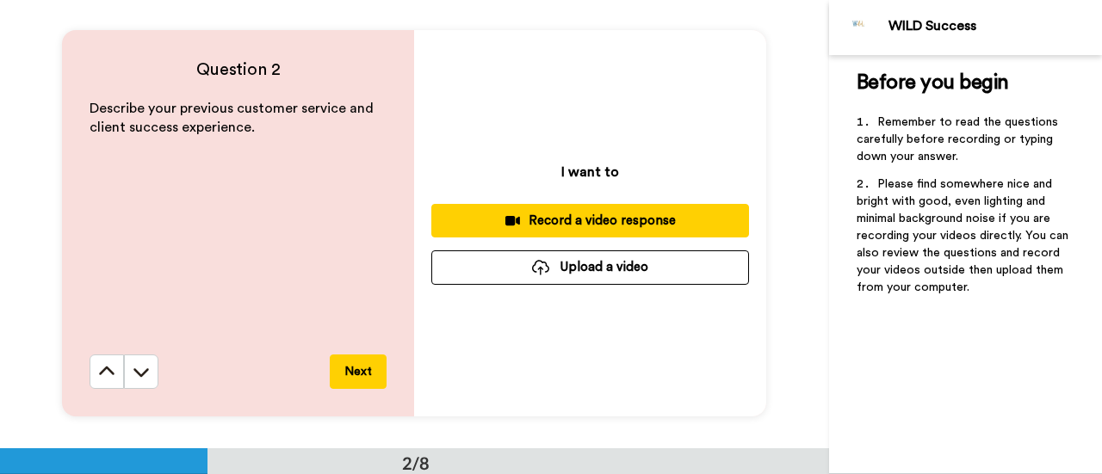
click at [766, 251] on div "Question 2 Describe your previous customer service and client success experienc…" at bounding box center [414, 223] width 829 height 449
click at [536, 223] on div "Record a video response" at bounding box center [590, 221] width 290 height 18
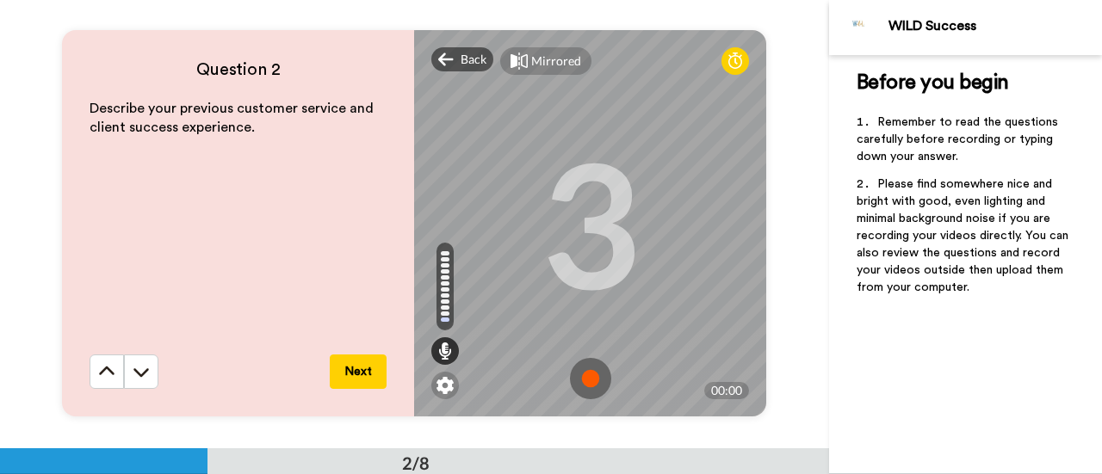
click at [541, 223] on div "3" at bounding box center [591, 222] width 100 height 129
click at [582, 372] on img at bounding box center [590, 378] width 41 height 41
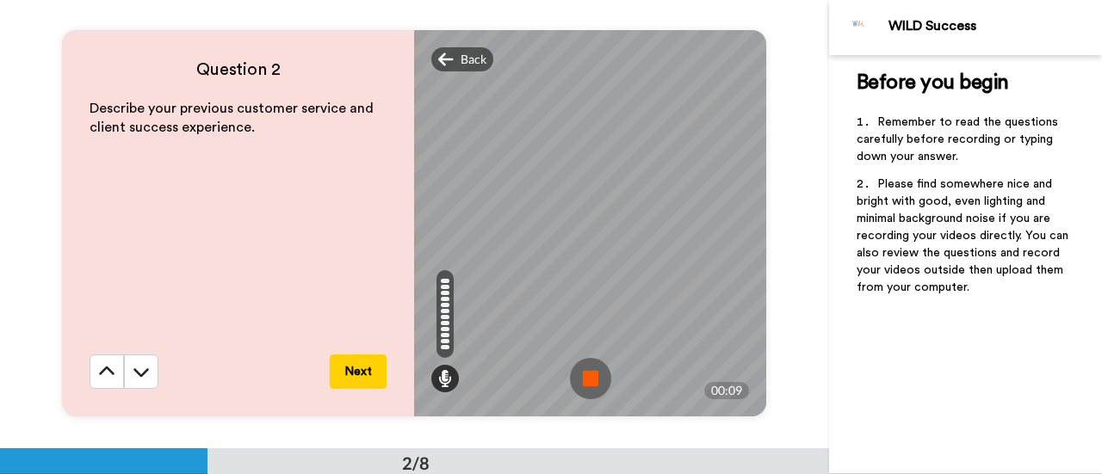
click at [582, 372] on img at bounding box center [590, 378] width 41 height 41
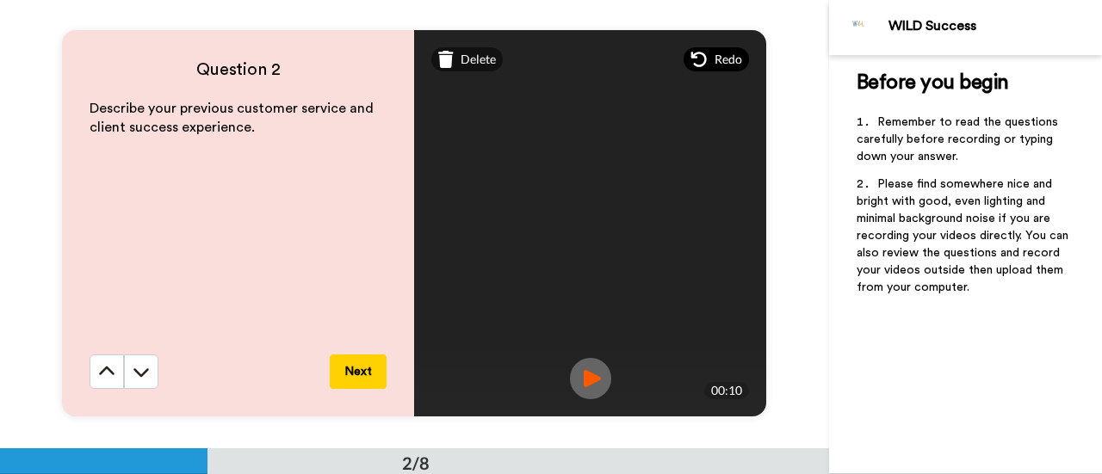
click at [704, 57] on div "Redo" at bounding box center [716, 59] width 65 height 24
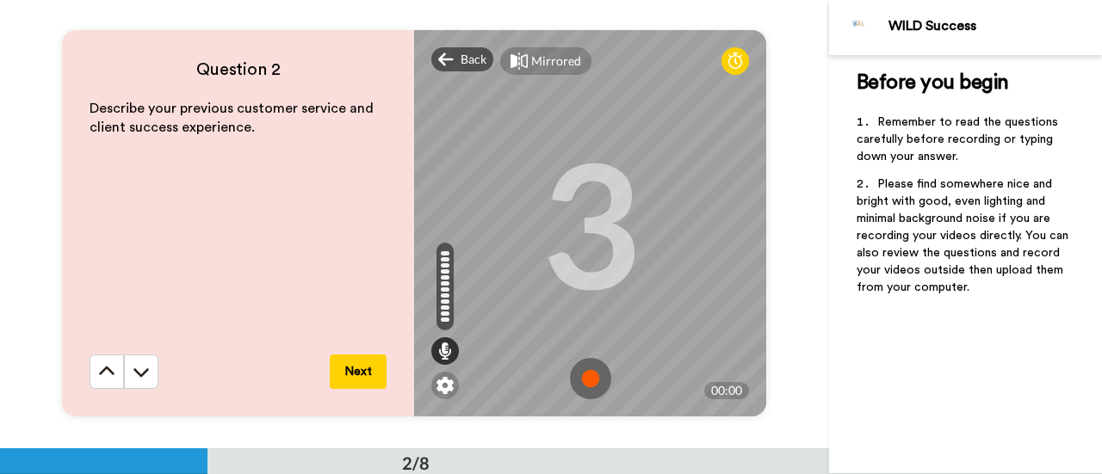
click at [586, 372] on img at bounding box center [590, 378] width 41 height 41
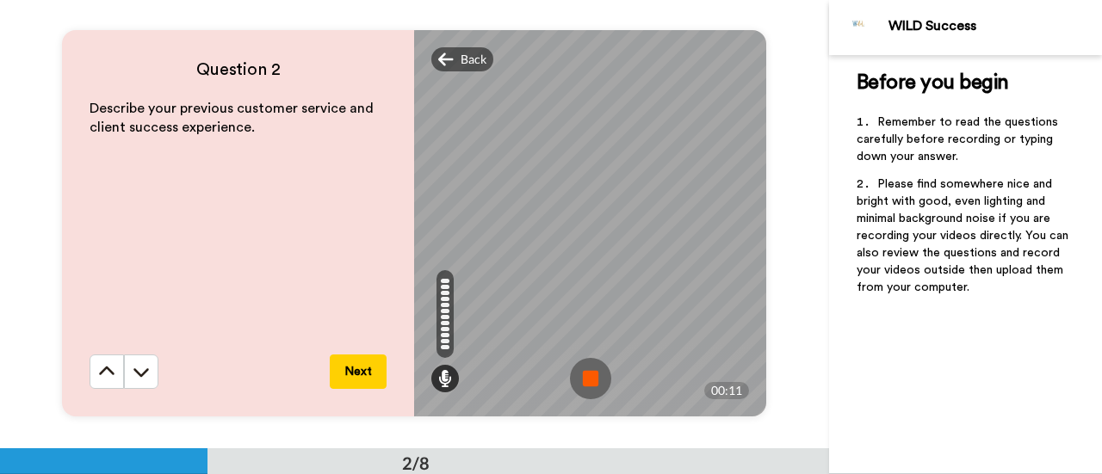
click at [586, 372] on img at bounding box center [590, 378] width 41 height 41
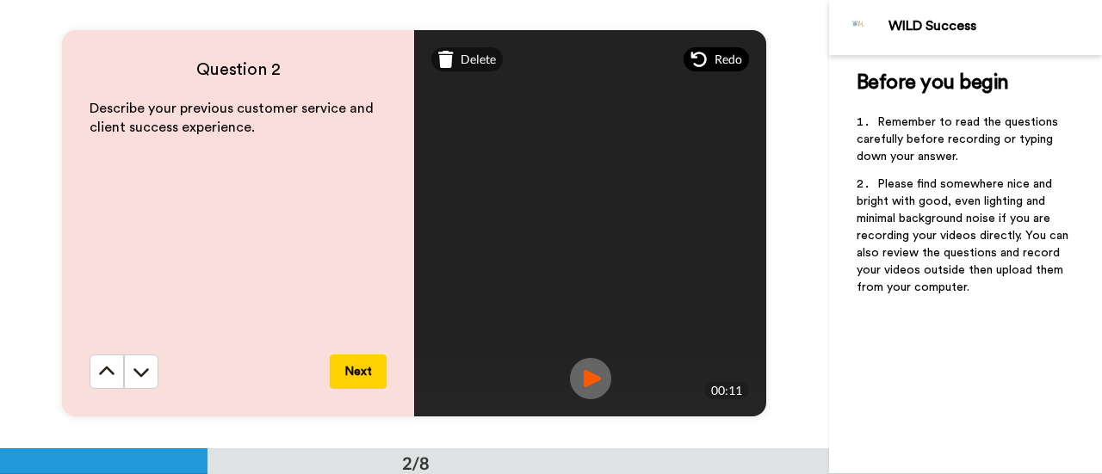
click at [697, 59] on icon at bounding box center [699, 59] width 17 height 17
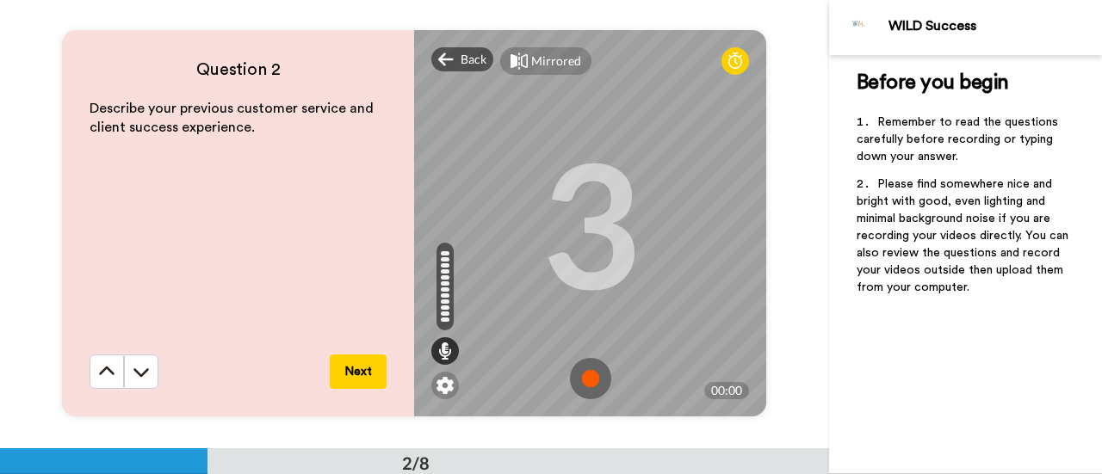
click at [583, 390] on img at bounding box center [590, 378] width 41 height 41
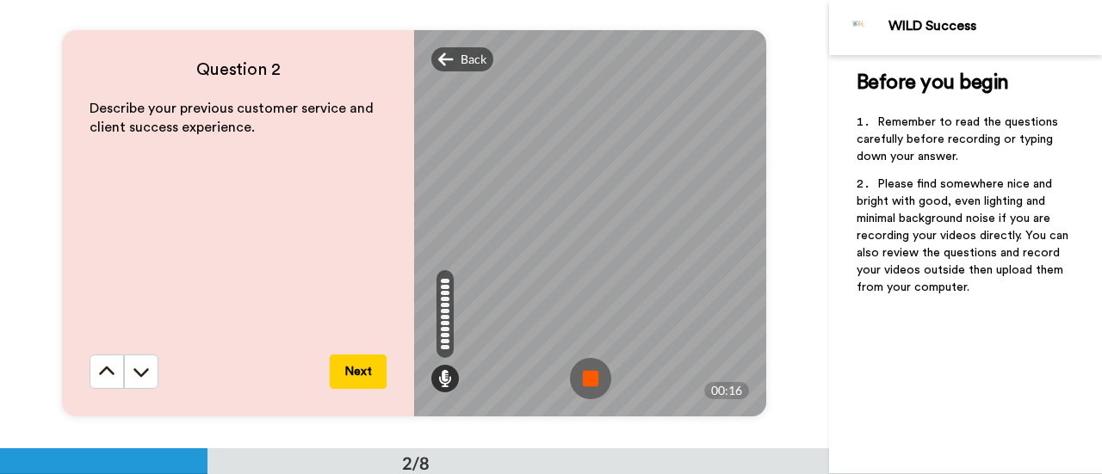
click at [583, 390] on img at bounding box center [590, 378] width 41 height 41
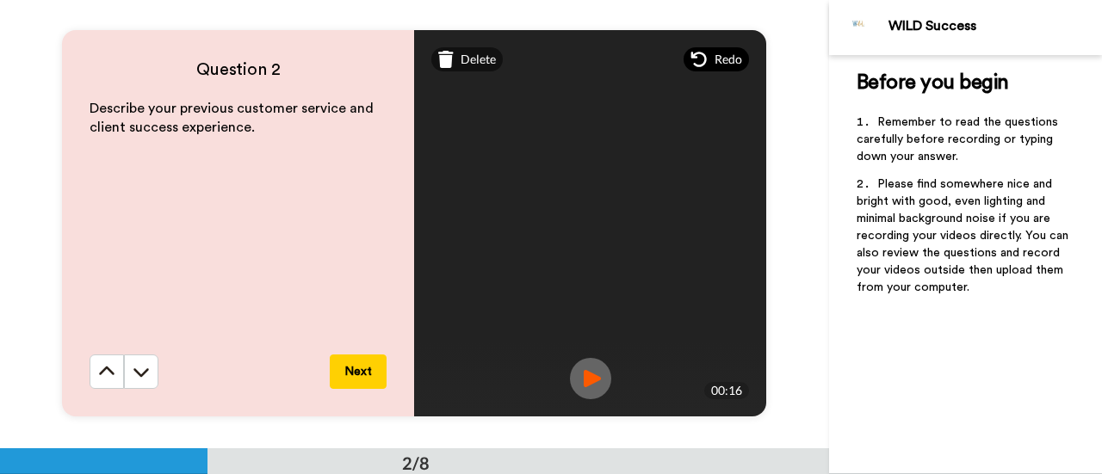
click at [718, 62] on span "Redo" at bounding box center [729, 59] width 28 height 17
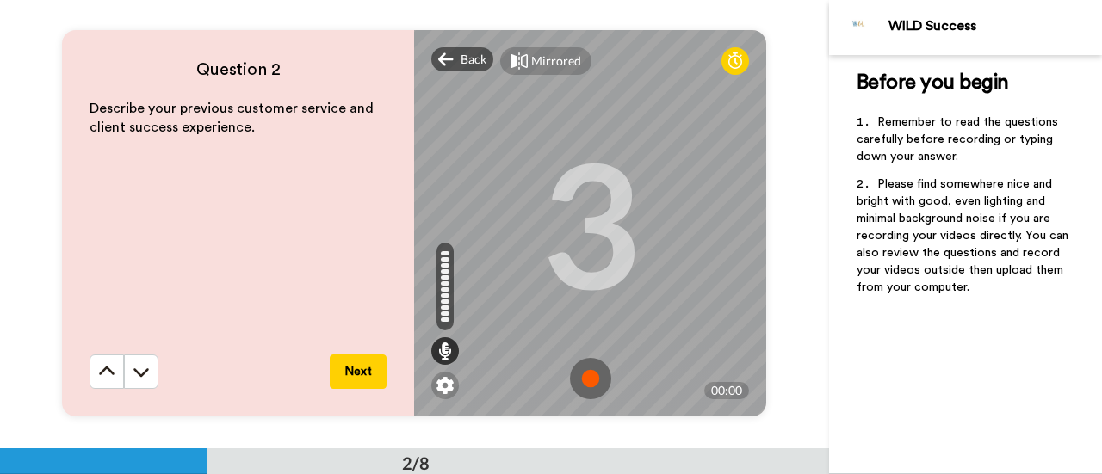
click at [589, 380] on img at bounding box center [590, 378] width 41 height 41
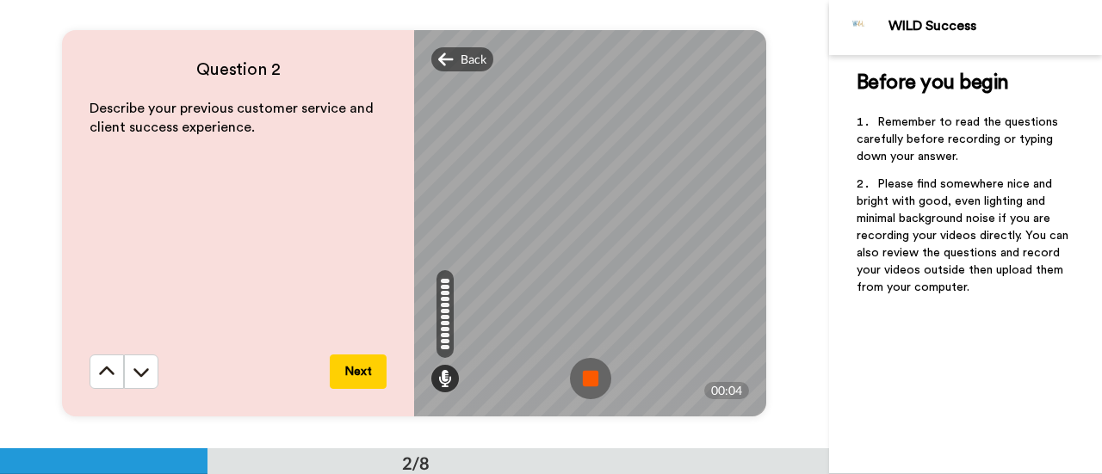
click at [589, 380] on img at bounding box center [590, 378] width 41 height 41
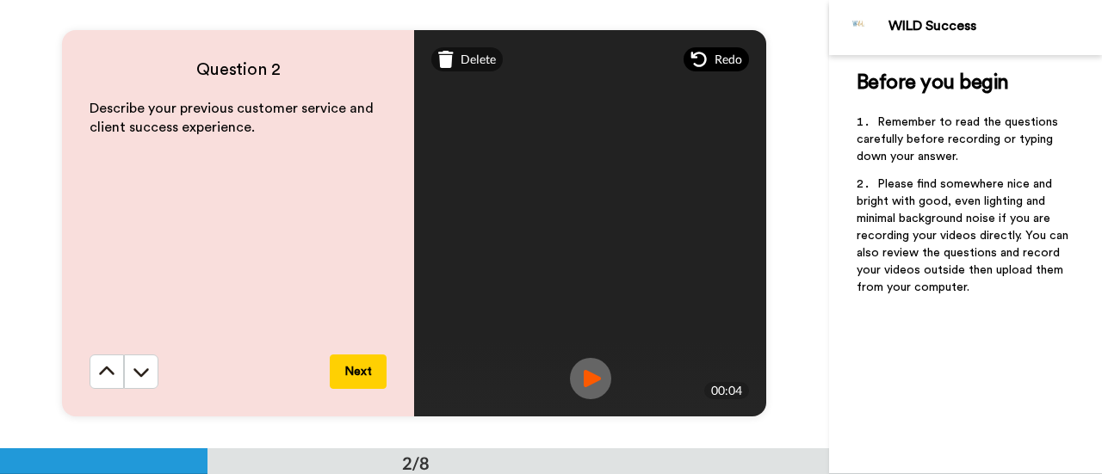
click at [715, 66] on span "Redo" at bounding box center [729, 59] width 28 height 17
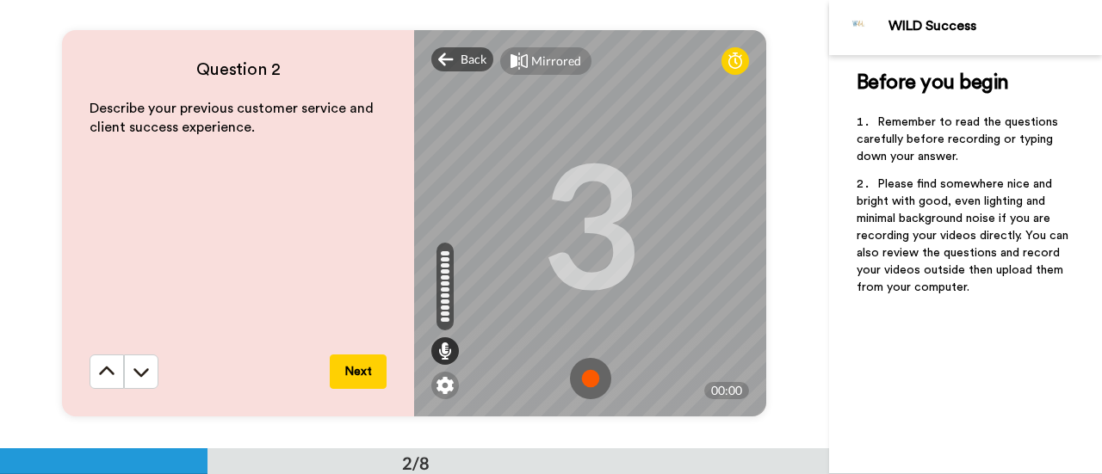
click at [591, 374] on img at bounding box center [590, 378] width 41 height 41
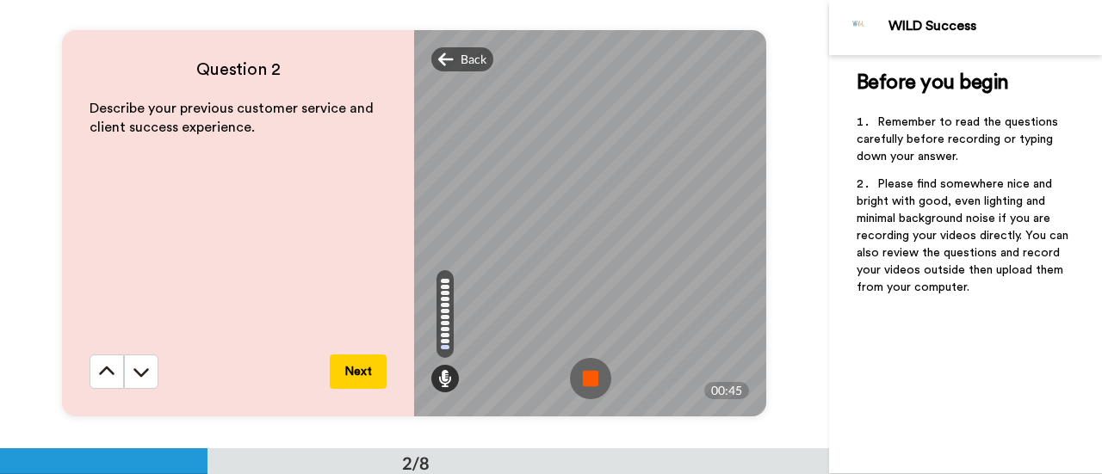
click at [591, 374] on img at bounding box center [590, 378] width 41 height 41
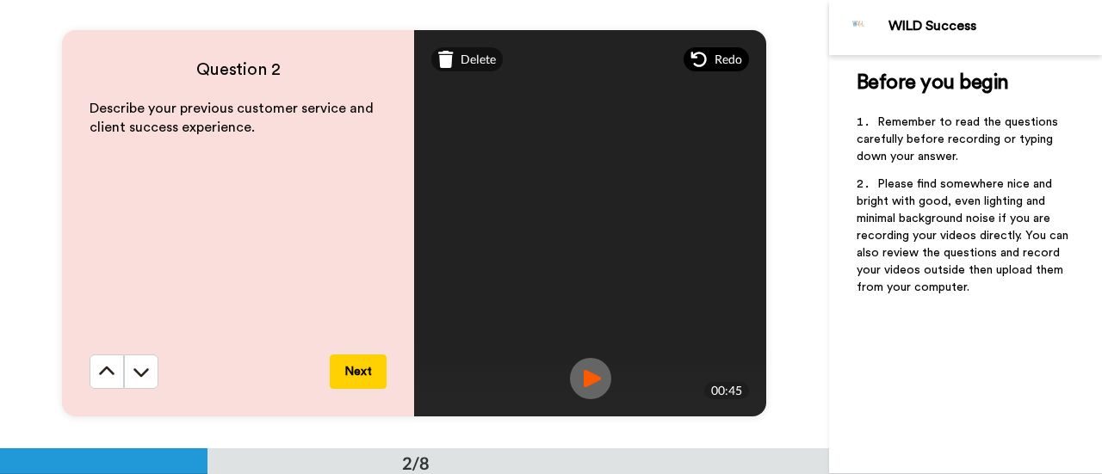
click at [701, 61] on icon at bounding box center [698, 59] width 15 height 15
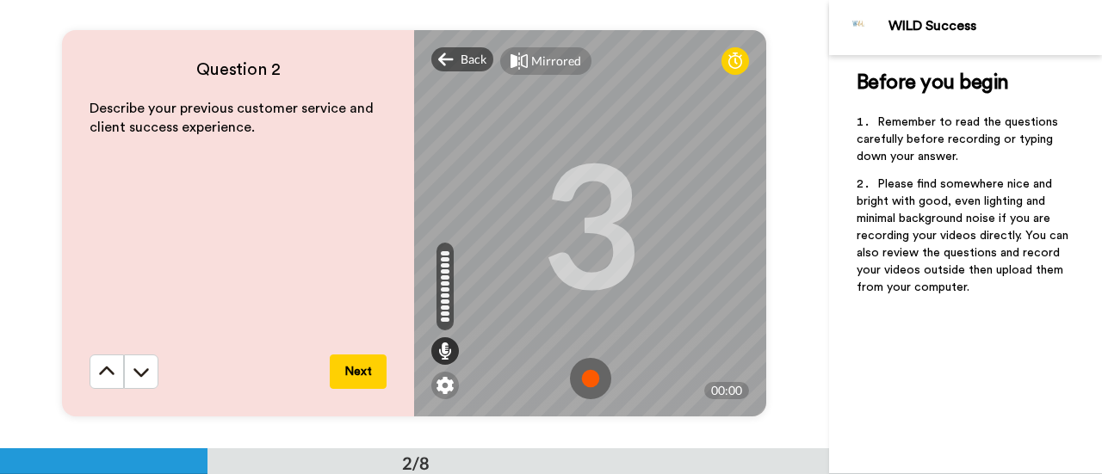
click at [584, 380] on img at bounding box center [590, 378] width 41 height 41
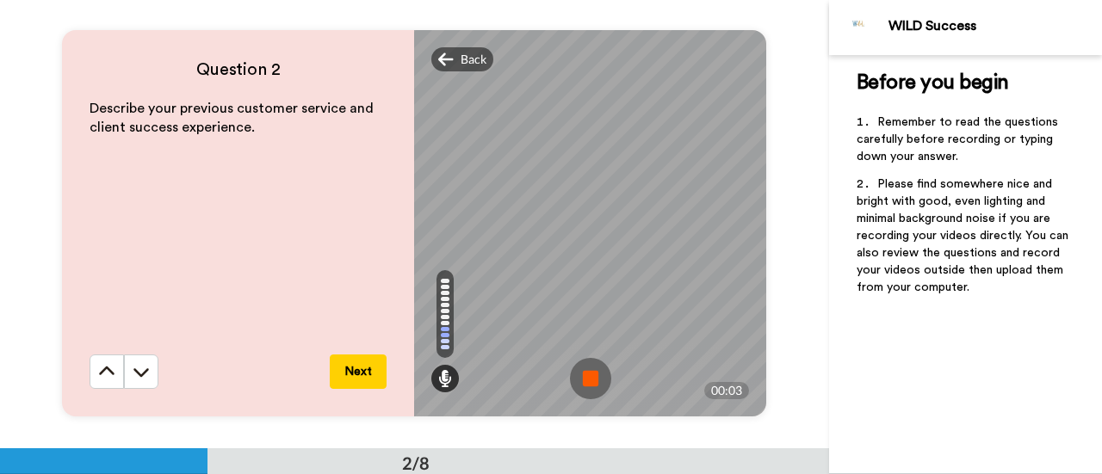
click at [584, 380] on img at bounding box center [590, 378] width 41 height 41
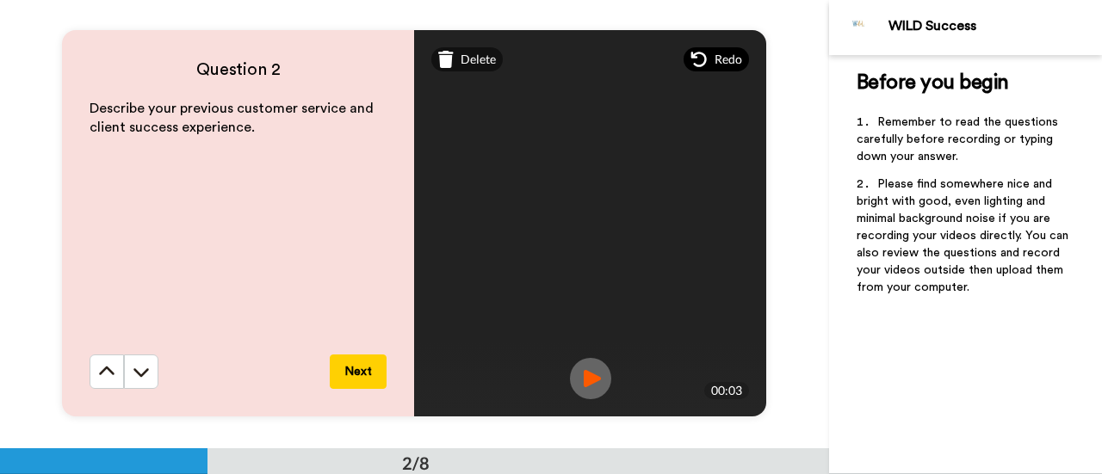
click at [707, 58] on div "Redo" at bounding box center [716, 59] width 65 height 24
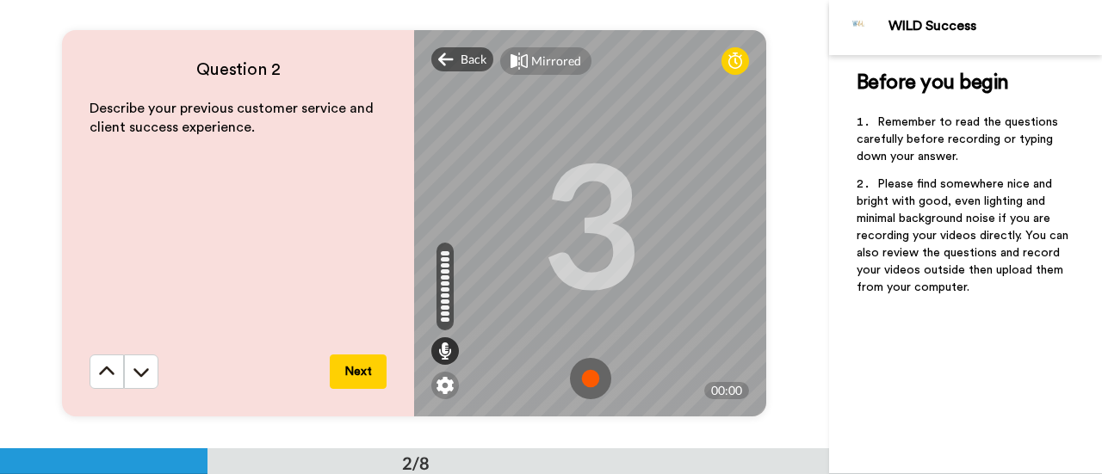
click at [592, 387] on img at bounding box center [590, 378] width 41 height 41
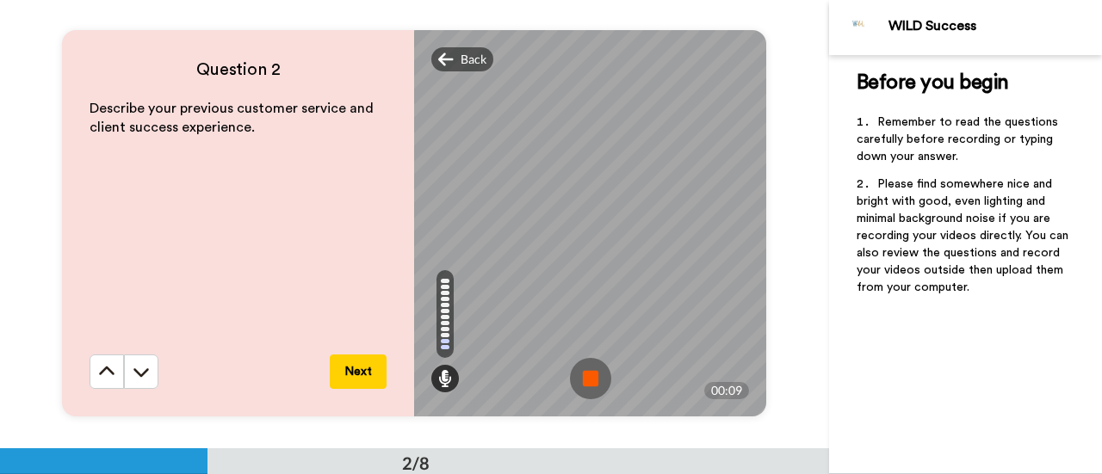
click at [592, 387] on img at bounding box center [590, 378] width 41 height 41
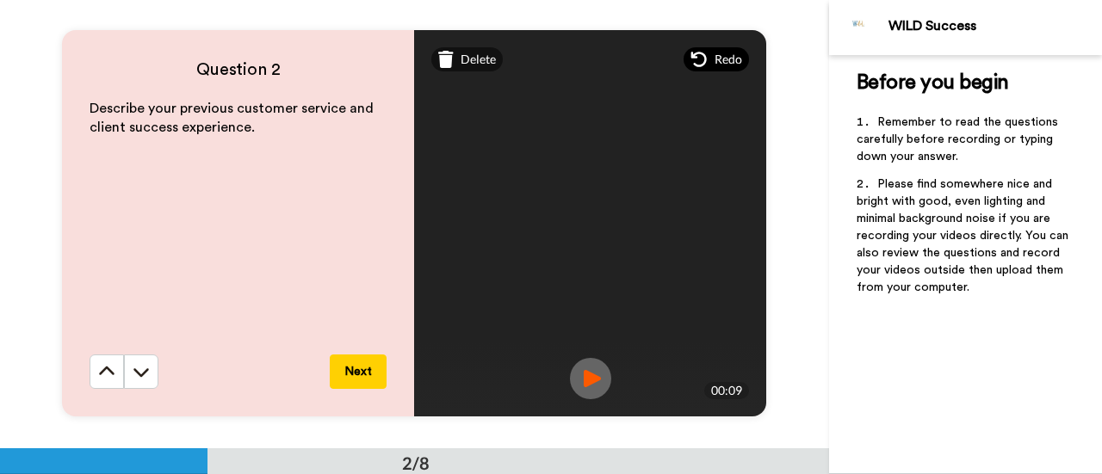
click at [715, 61] on span "Redo" at bounding box center [729, 59] width 28 height 17
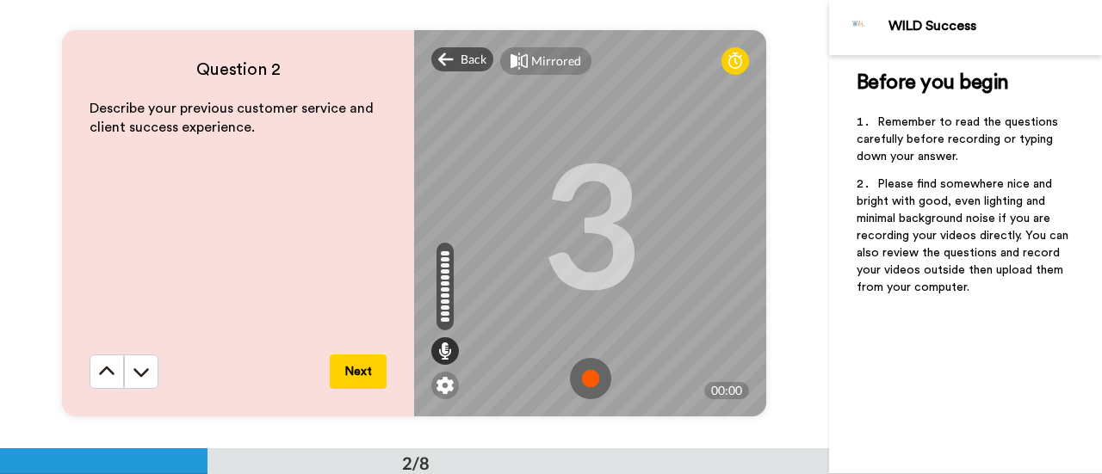
click at [584, 386] on img at bounding box center [590, 378] width 41 height 41
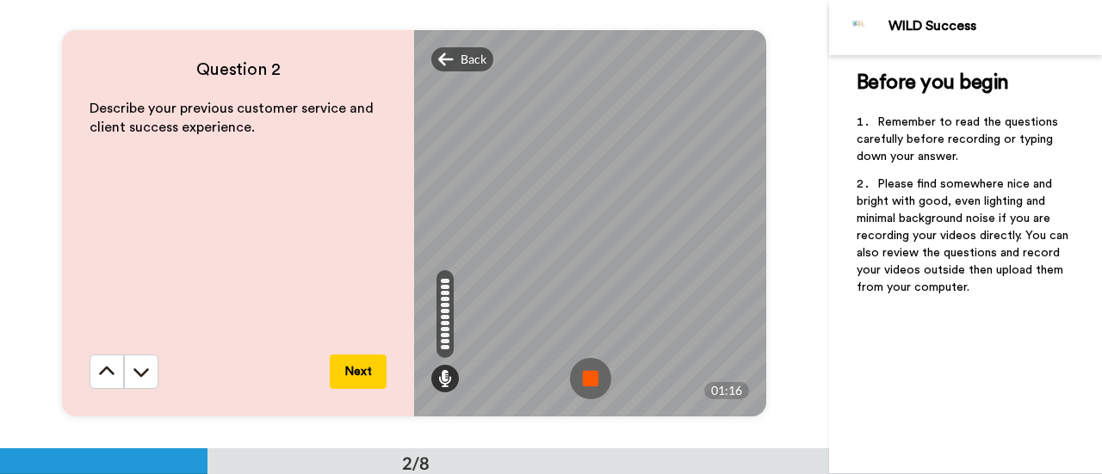
click at [584, 386] on img at bounding box center [590, 378] width 41 height 41
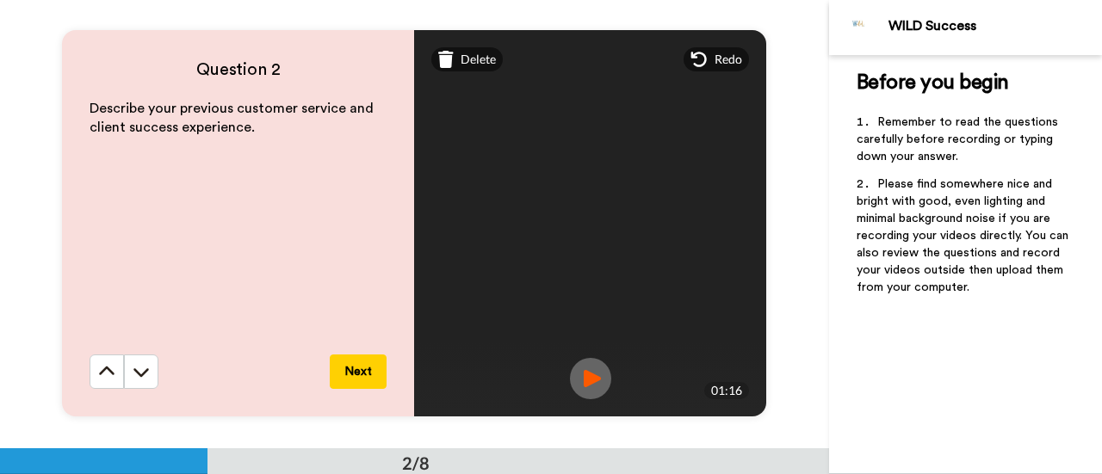
click at [352, 376] on button "Next" at bounding box center [358, 372] width 57 height 34
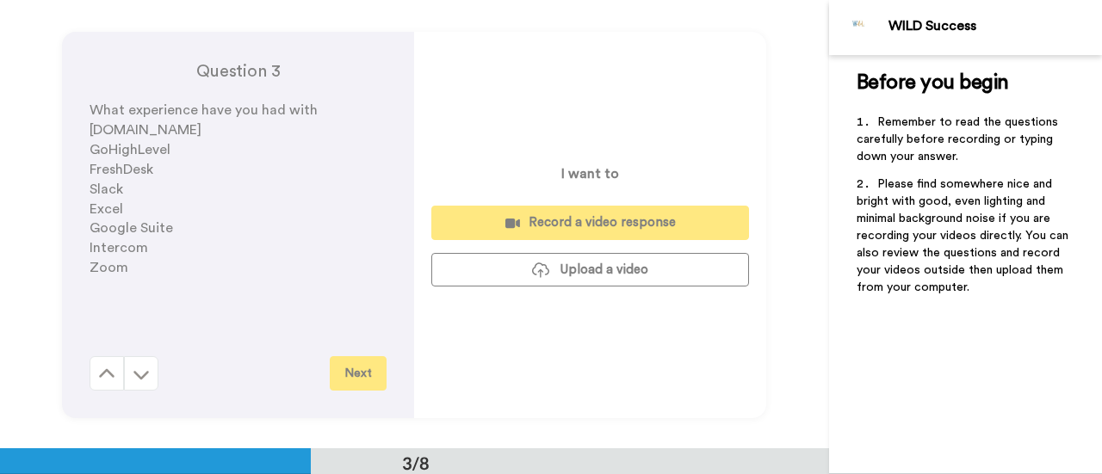
scroll to position [898, 0]
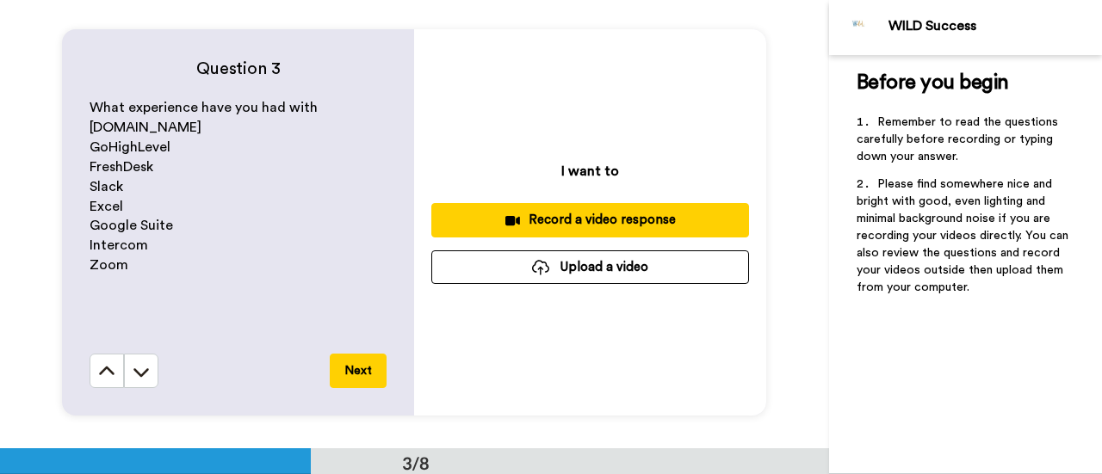
click at [125, 170] on span "FreshDesk" at bounding box center [122, 167] width 64 height 14
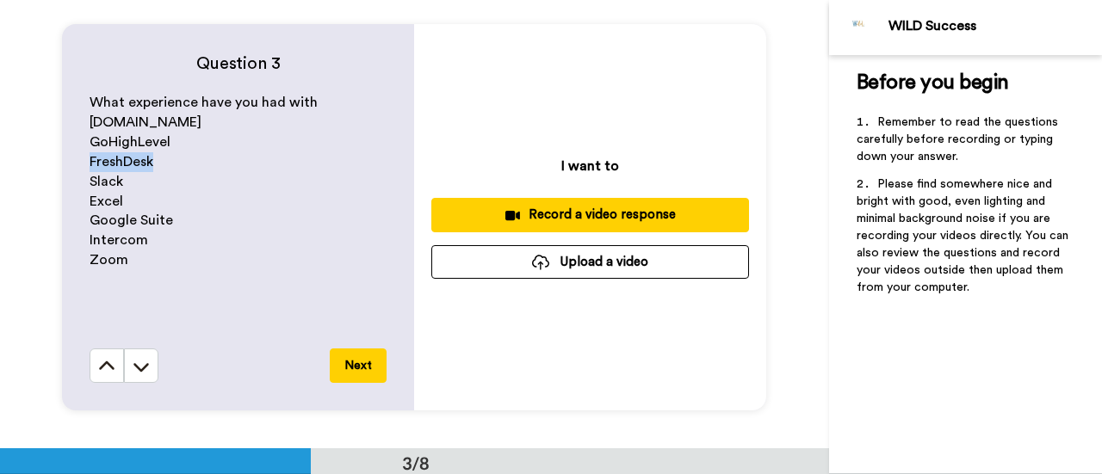
scroll to position [906, 0]
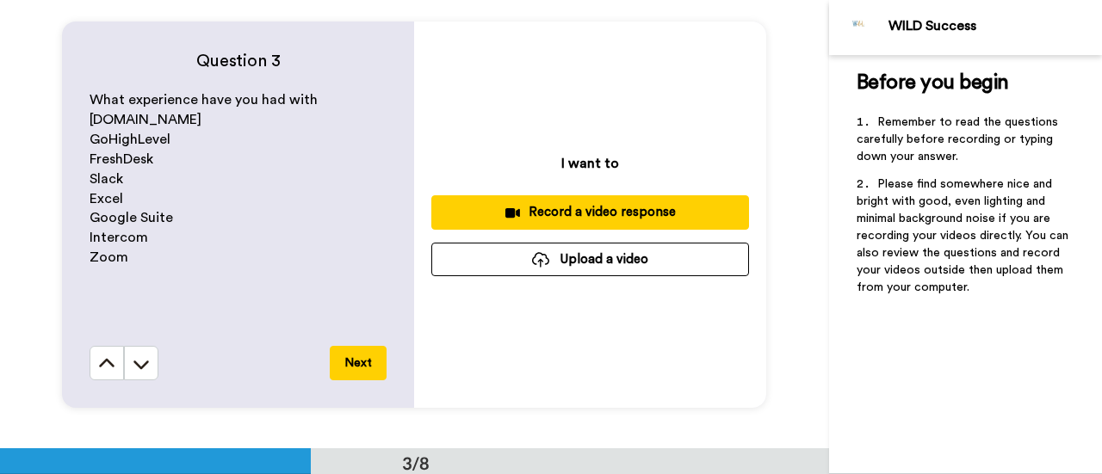
click at [250, 203] on p "Excel" at bounding box center [238, 199] width 297 height 20
click at [91, 150] on p "FreshDesk" at bounding box center [238, 160] width 297 height 20
click at [99, 160] on span "FreshDesk" at bounding box center [122, 159] width 64 height 14
click at [565, 218] on div "Record a video response" at bounding box center [590, 212] width 290 height 18
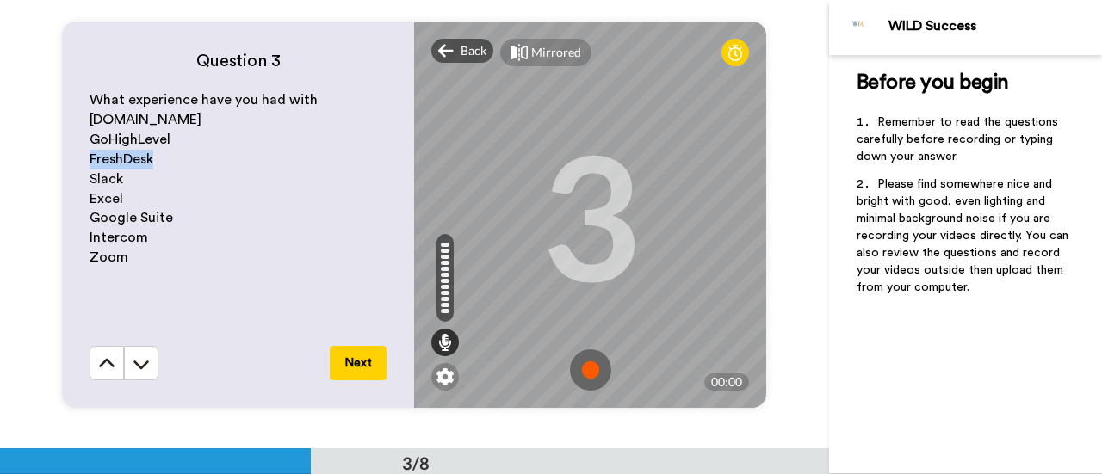
click at [588, 373] on img at bounding box center [590, 370] width 41 height 41
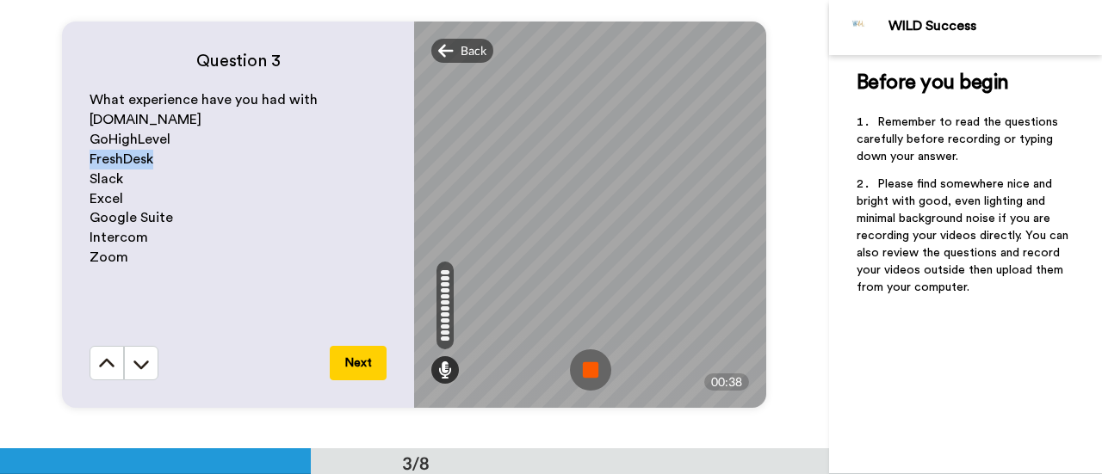
click at [588, 373] on img at bounding box center [590, 370] width 41 height 41
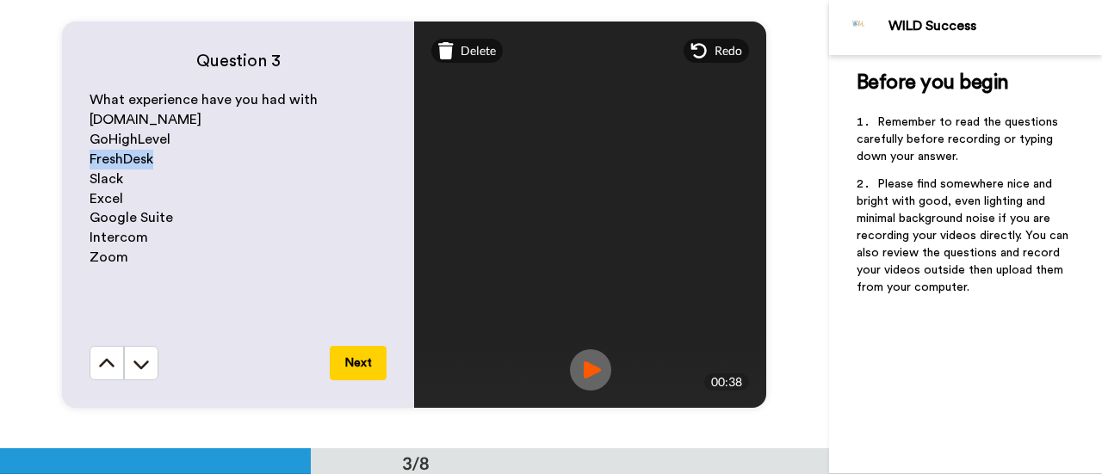
click at [587, 362] on img at bounding box center [590, 370] width 41 height 41
click at [354, 364] on button "Next" at bounding box center [358, 363] width 57 height 34
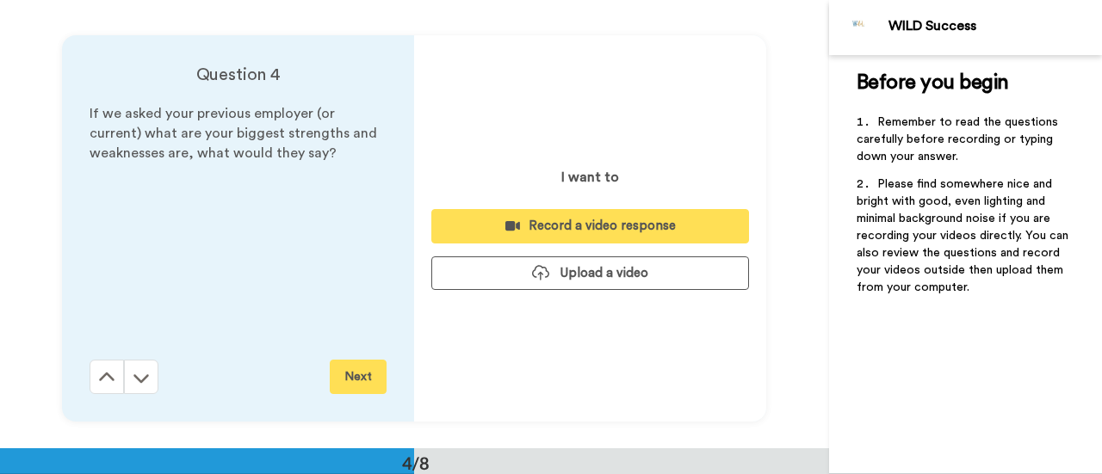
scroll to position [1347, 0]
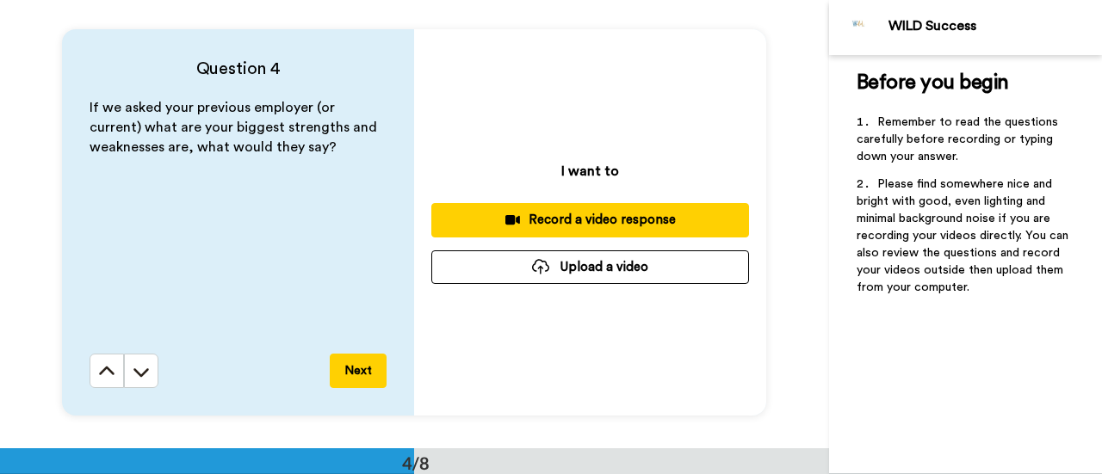
click at [613, 350] on div "I want to Record a video response Upload a video" at bounding box center [590, 222] width 352 height 387
click at [718, 136] on div "I want to Record a video response Upload a video" at bounding box center [590, 222] width 352 height 387
click at [787, 164] on div "Question 4 If we asked your previous employer (or current) what are your bigges…" at bounding box center [414, 222] width 829 height 449
click at [555, 227] on div "Record a video response" at bounding box center [590, 220] width 290 height 18
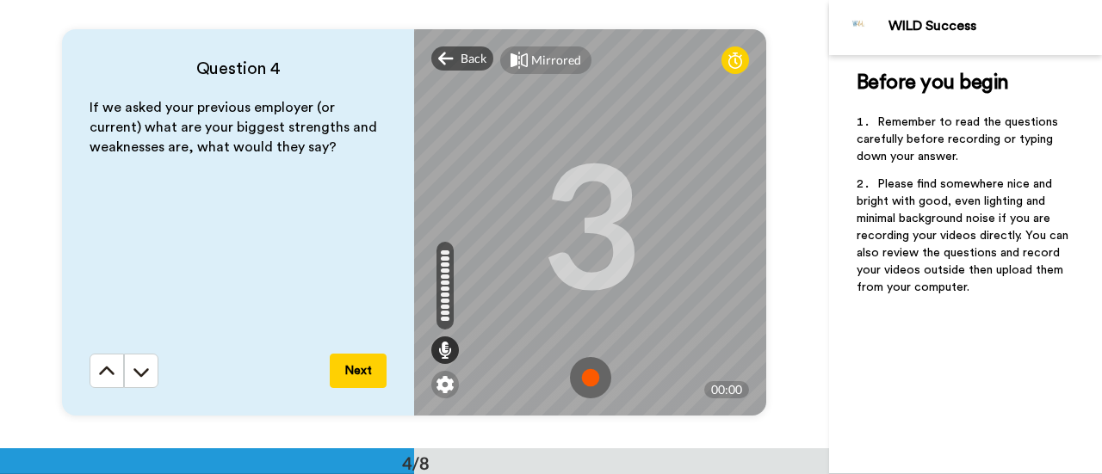
click at [586, 388] on img at bounding box center [590, 377] width 41 height 41
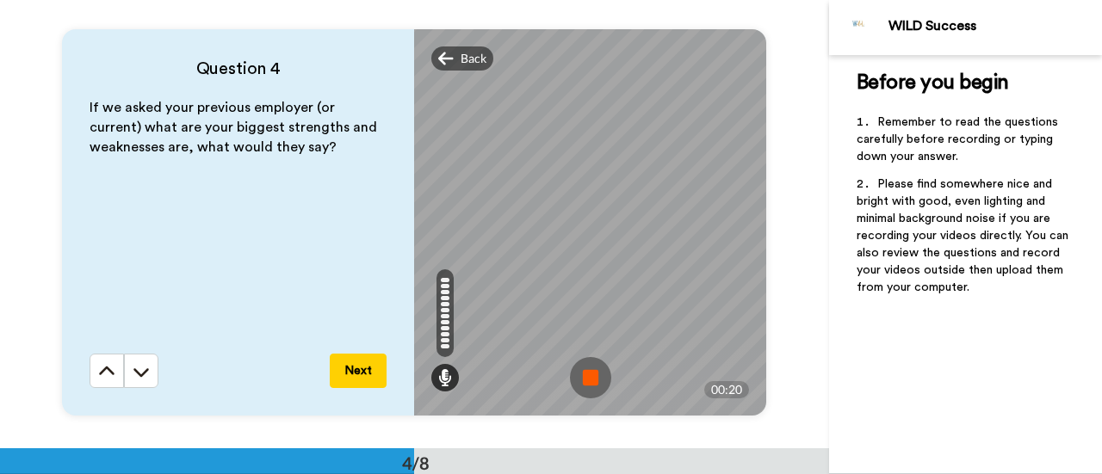
click at [586, 388] on img at bounding box center [590, 377] width 41 height 41
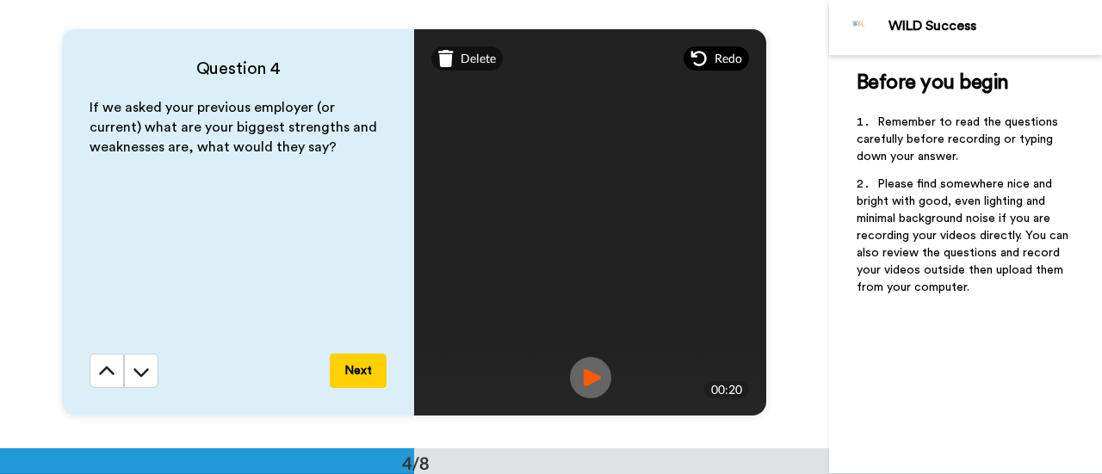
click at [715, 66] on span "Redo" at bounding box center [729, 58] width 28 height 17
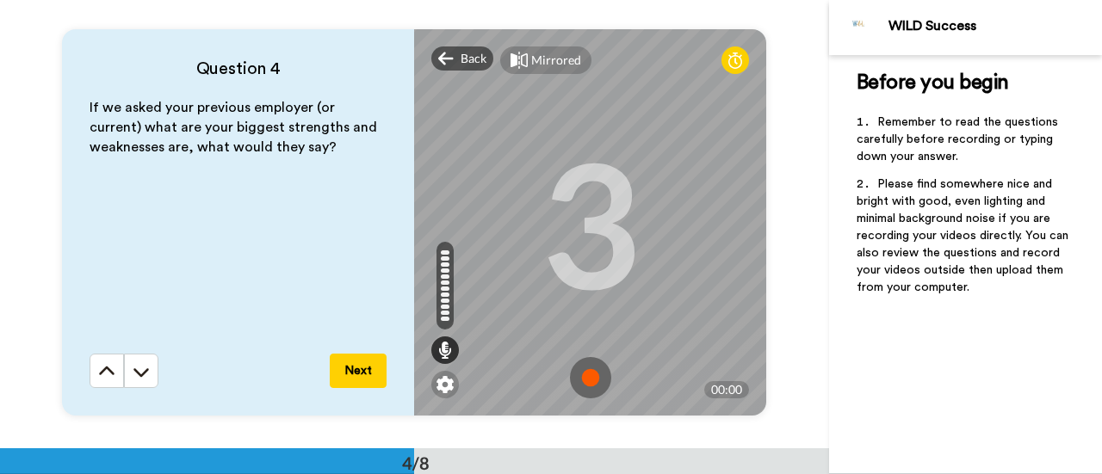
click at [589, 365] on img at bounding box center [590, 377] width 41 height 41
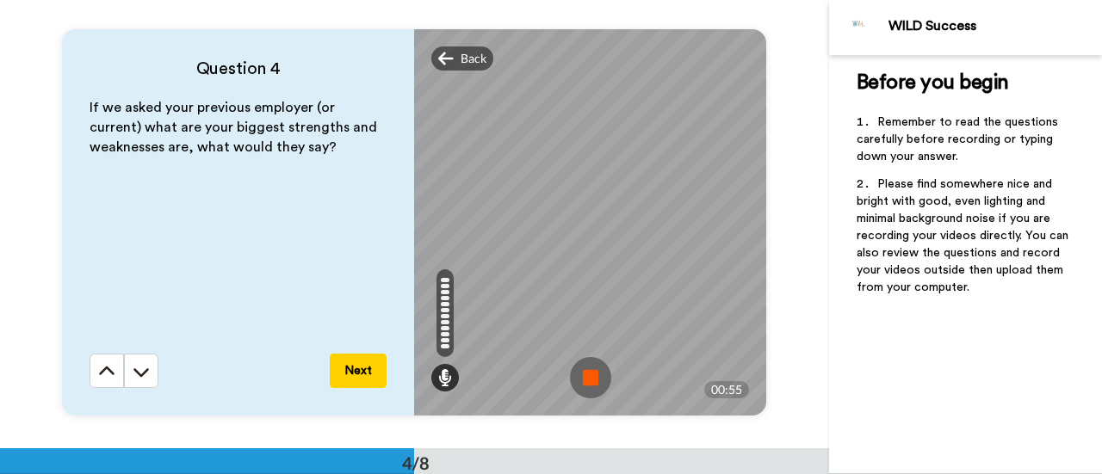
click at [589, 365] on img at bounding box center [590, 377] width 41 height 41
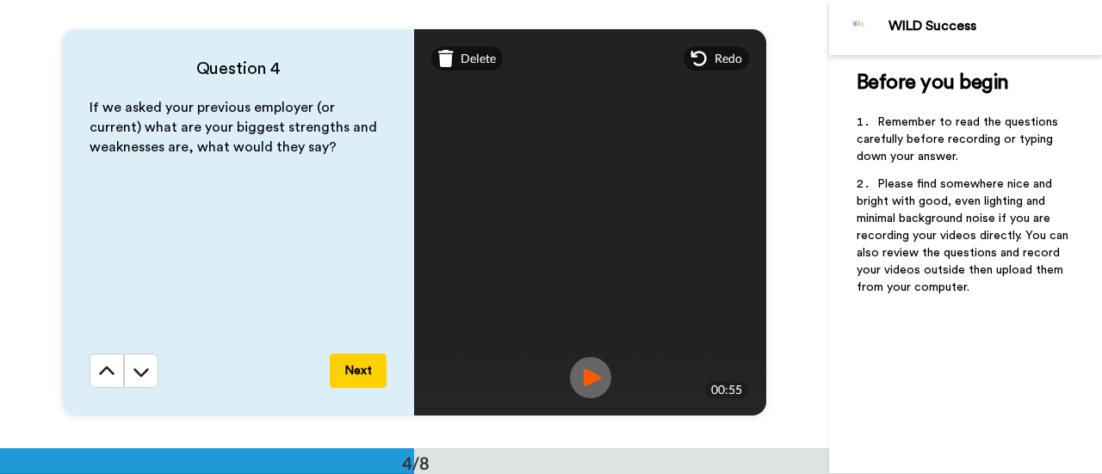
click at [355, 362] on button "Next" at bounding box center [358, 371] width 57 height 34
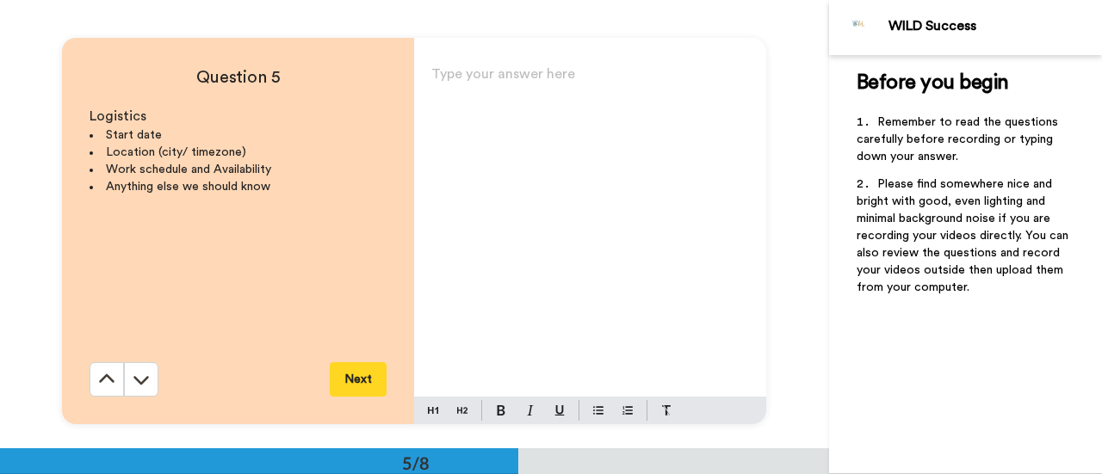
scroll to position [1795, 0]
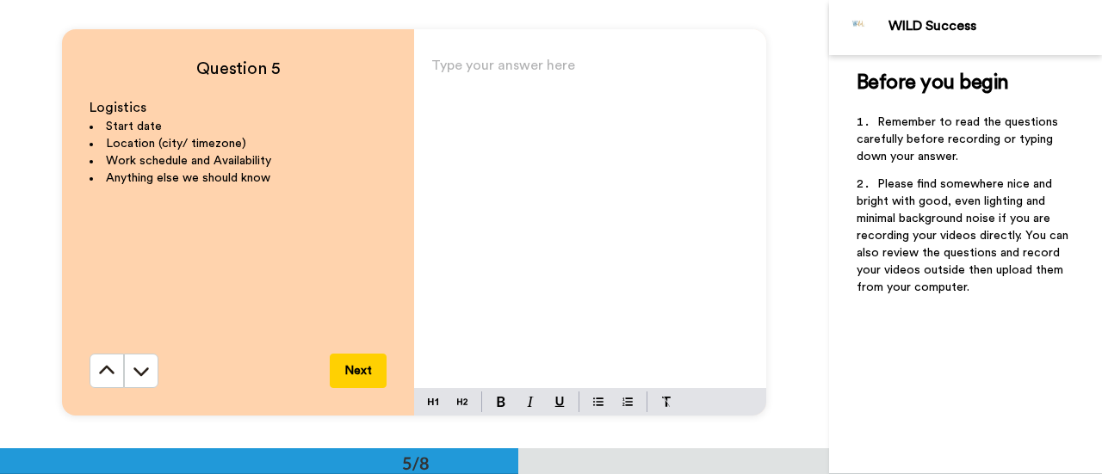
click at [517, 114] on div "Type your answer here ﻿" at bounding box center [590, 220] width 352 height 335
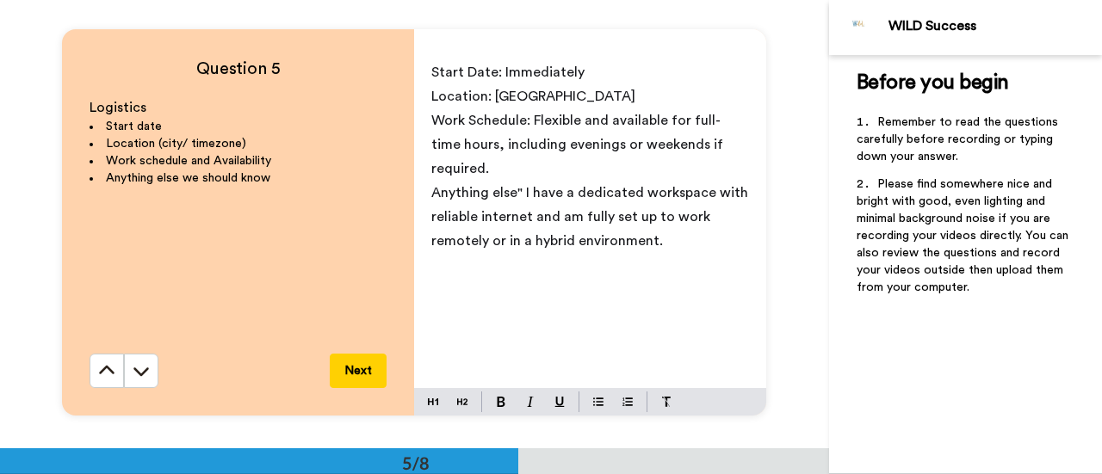
click at [359, 366] on button "Next" at bounding box center [358, 371] width 57 height 34
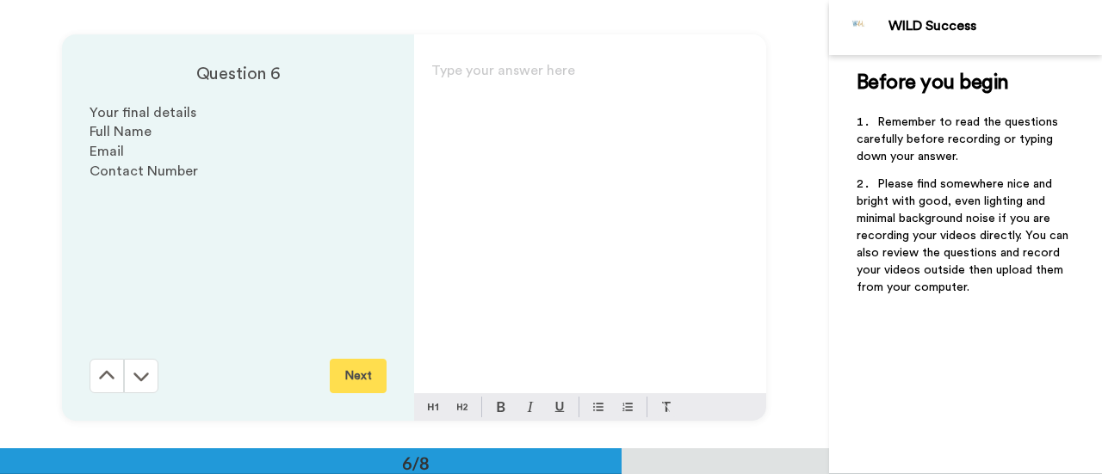
scroll to position [2244, 0]
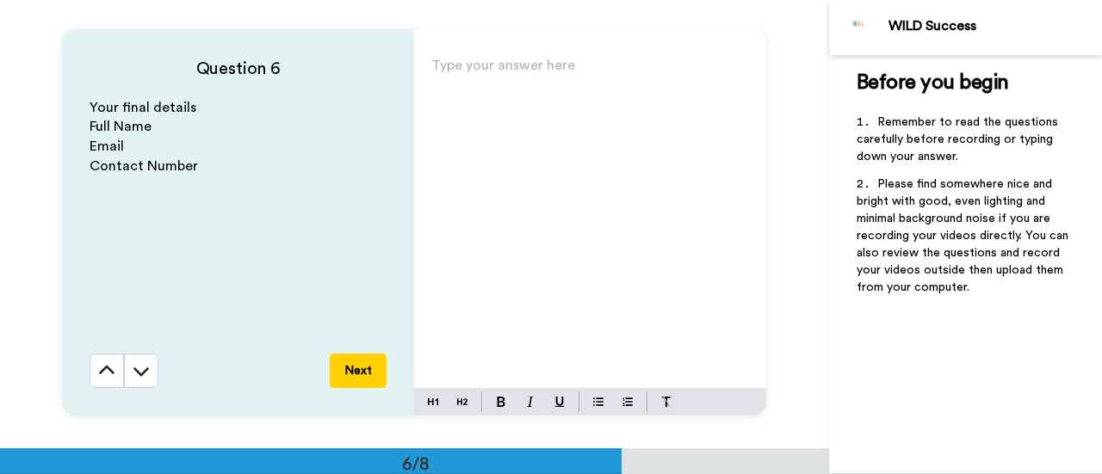
click at [514, 133] on div "Type your answer here ﻿" at bounding box center [590, 220] width 352 height 335
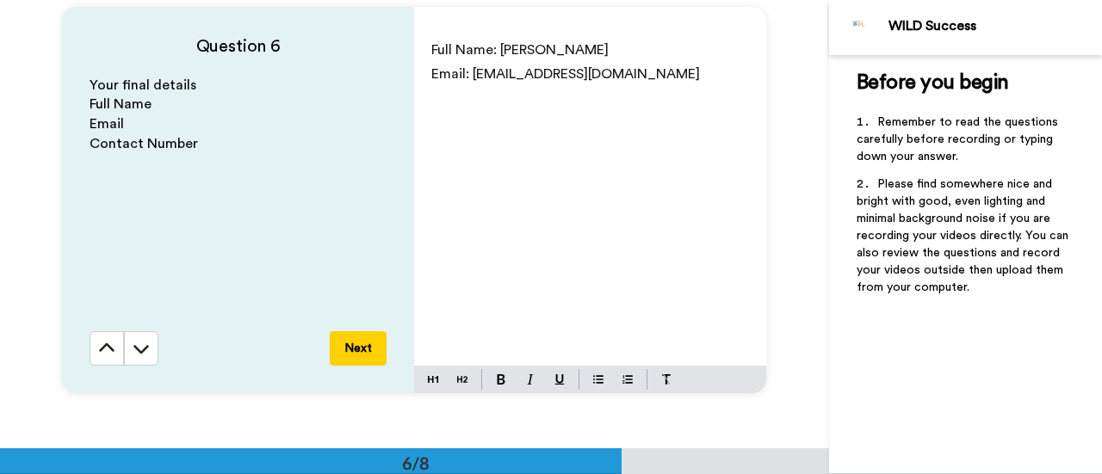
scroll to position [2265, 0]
click at [517, 142] on div "Full Name: Muhammad Awais Email: awaisaltaf900@gmail.com" at bounding box center [590, 199] width 352 height 335
click at [654, 78] on p "Email: awaisaltaf900@gmail.com" at bounding box center [590, 75] width 318 height 24
click at [351, 358] on button "Next" at bounding box center [358, 349] width 57 height 34
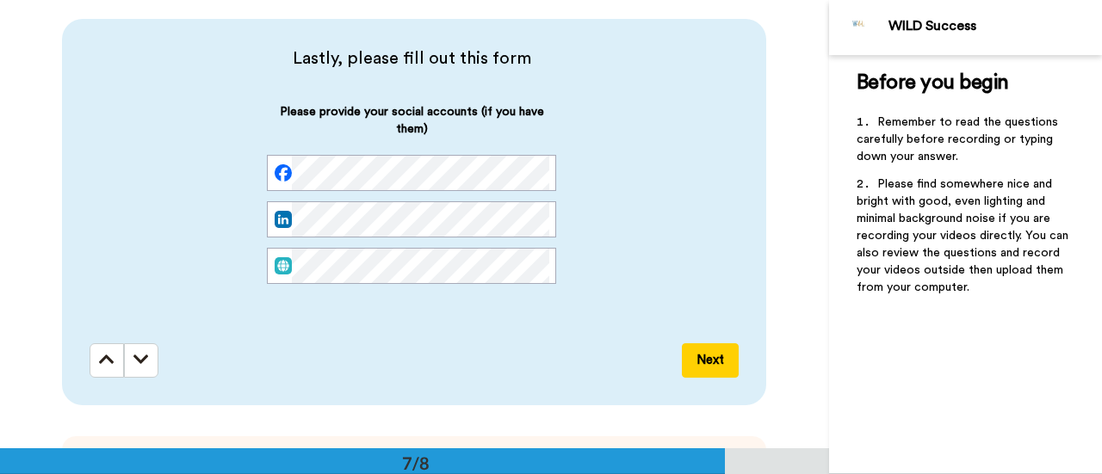
scroll to position [2703, 0]
click at [704, 360] on button "Next" at bounding box center [710, 360] width 57 height 34
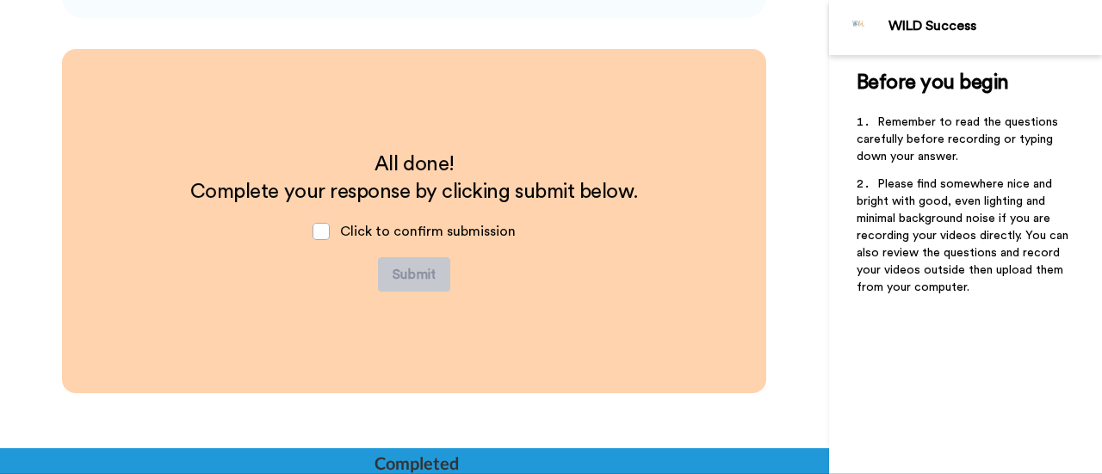
scroll to position [3089, 0]
click at [313, 232] on span at bounding box center [321, 231] width 17 height 17
click at [411, 266] on button "Submit" at bounding box center [414, 274] width 72 height 34
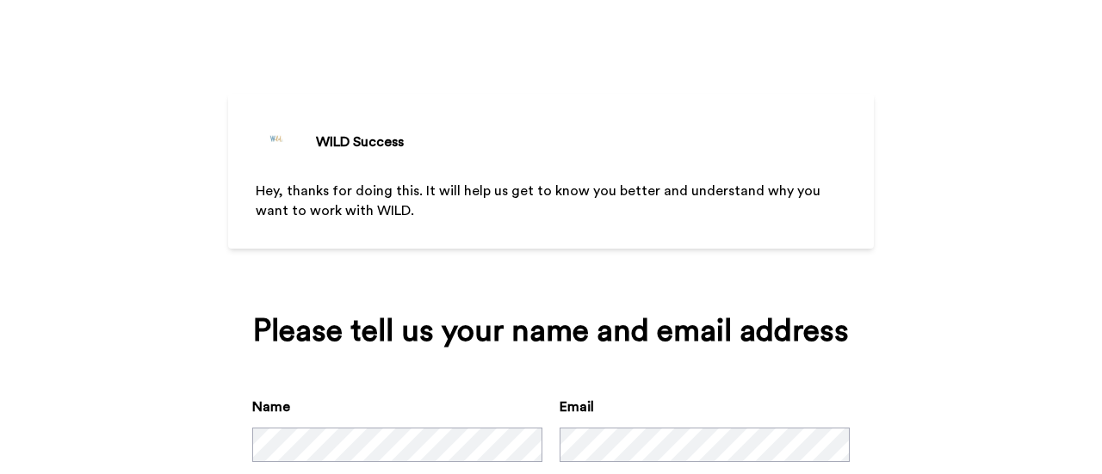
scroll to position [17, 0]
